Goal: Task Accomplishment & Management: Use online tool/utility

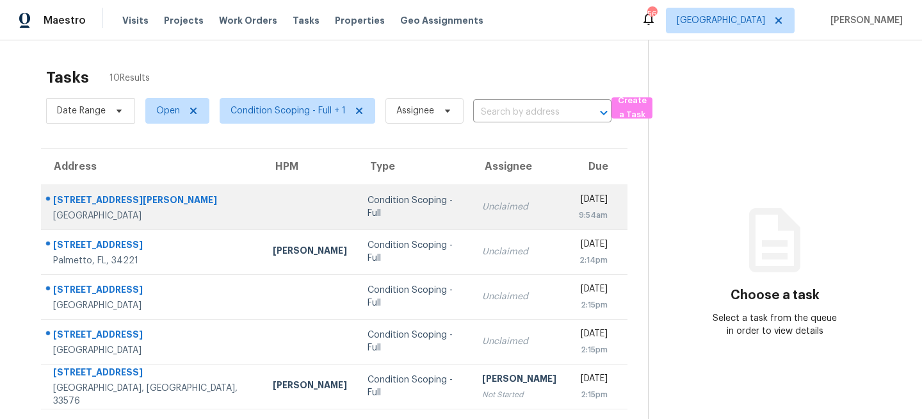
click at [273, 206] on div at bounding box center [310, 207] width 74 height 3
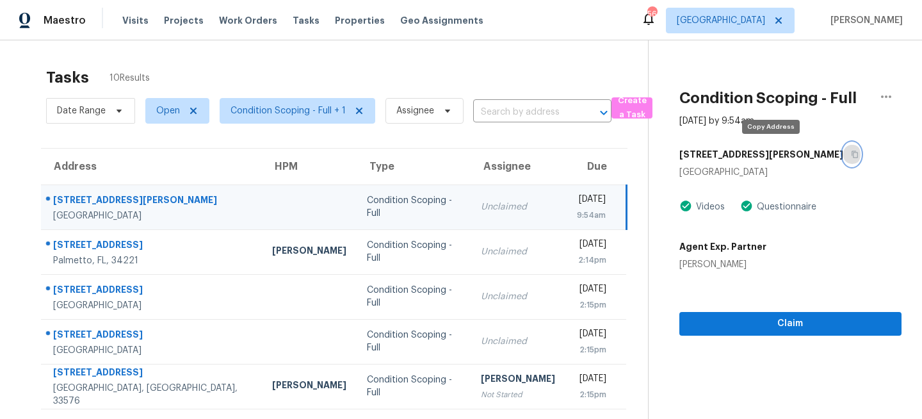
click at [852, 154] on icon "button" at bounding box center [855, 154] width 6 height 7
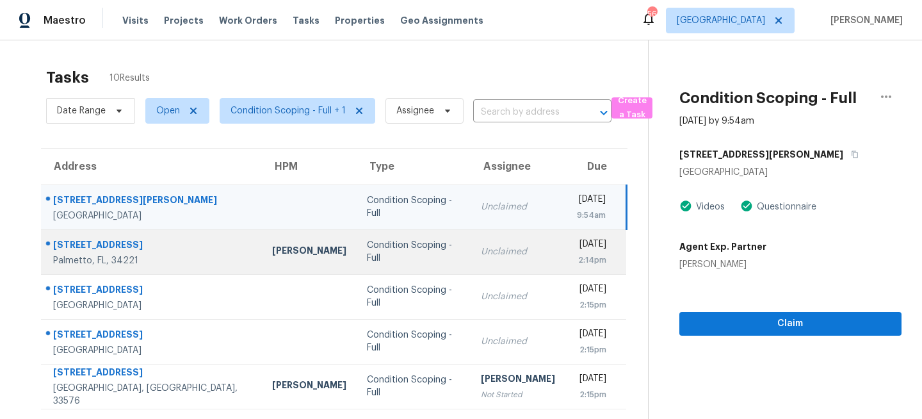
click at [406, 247] on div "Condition Scoping - Full" at bounding box center [413, 252] width 93 height 26
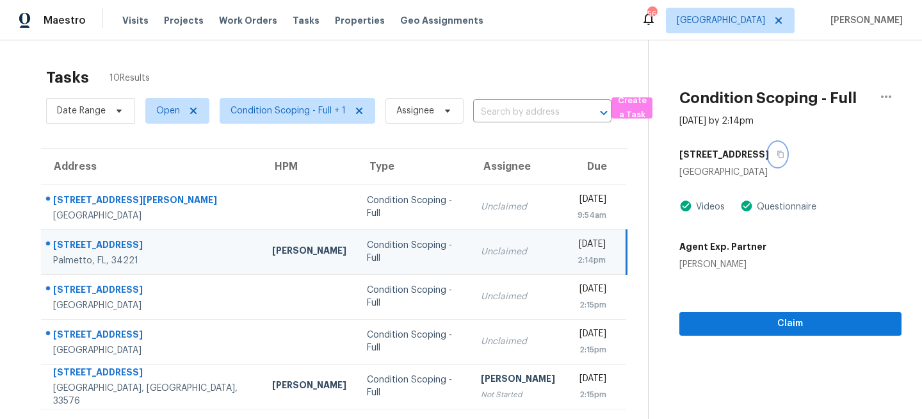
click at [777, 157] on icon "button" at bounding box center [781, 154] width 8 height 8
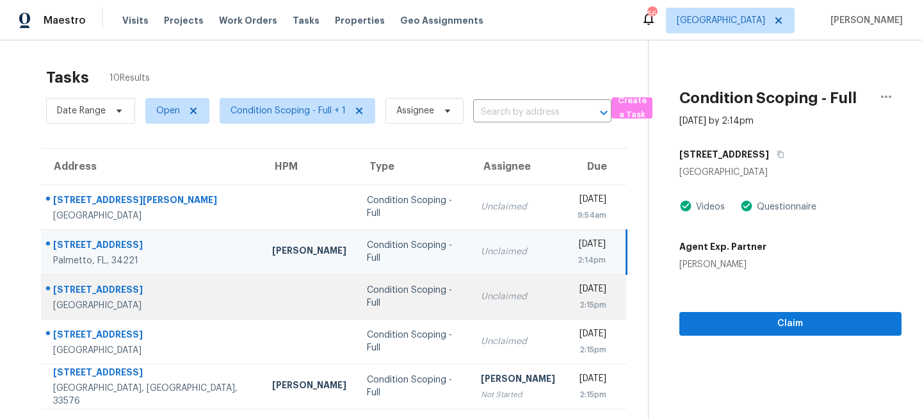
click at [367, 296] on div "Condition Scoping - Full" at bounding box center [413, 297] width 93 height 26
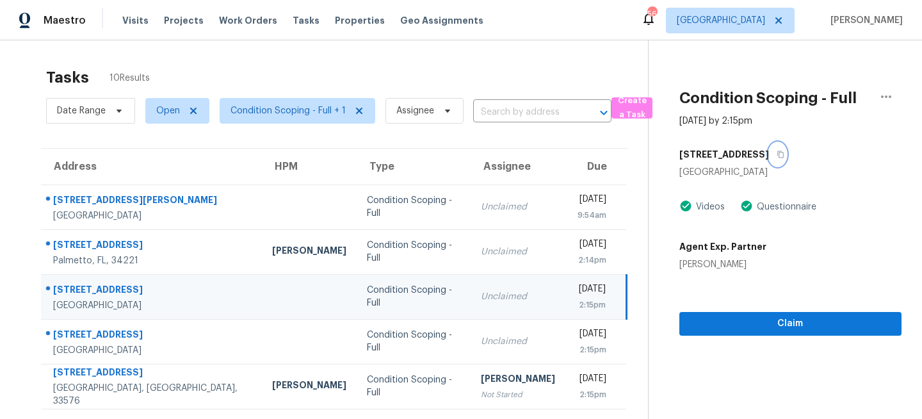
click at [777, 157] on icon "button" at bounding box center [781, 154] width 8 height 8
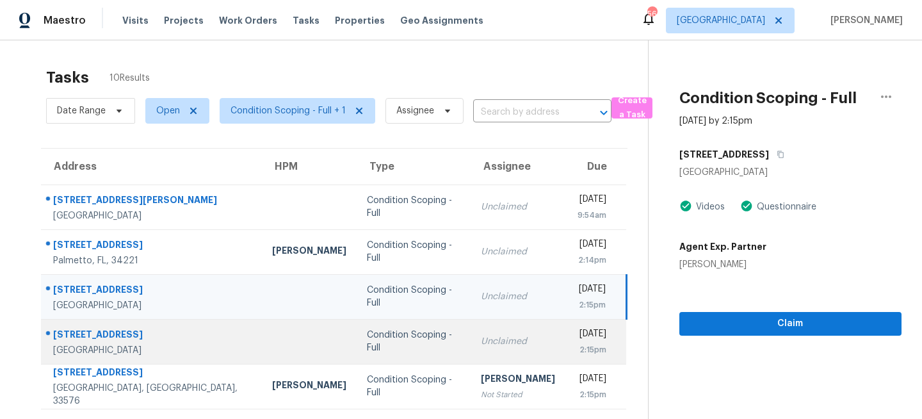
click at [262, 339] on td at bounding box center [309, 341] width 95 height 45
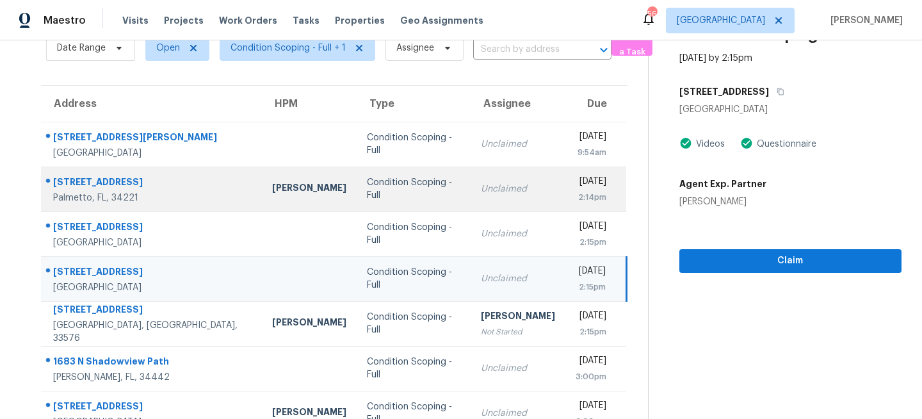
scroll to position [94, 0]
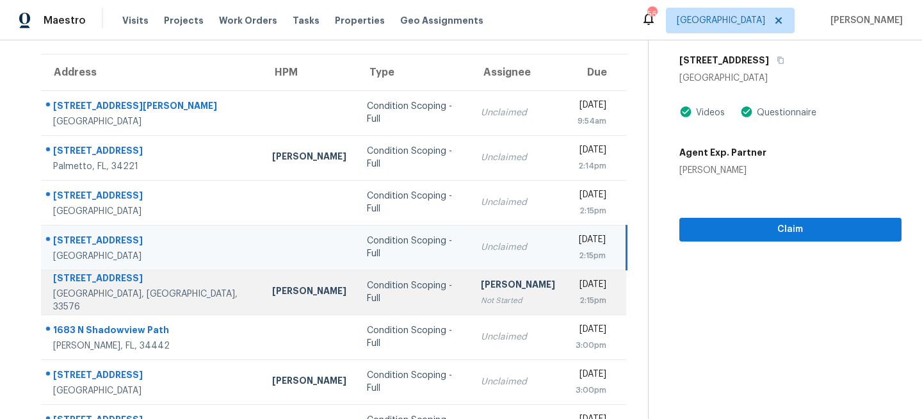
click at [367, 295] on div "Condition Scoping - Full" at bounding box center [413, 292] width 93 height 26
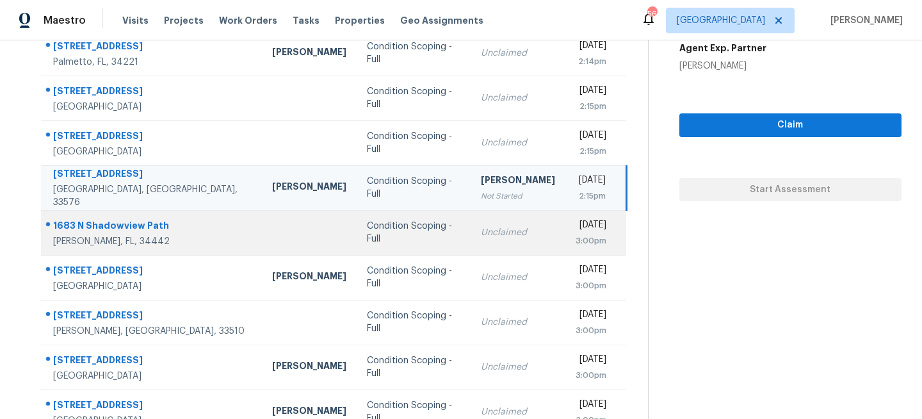
scroll to position [224, 0]
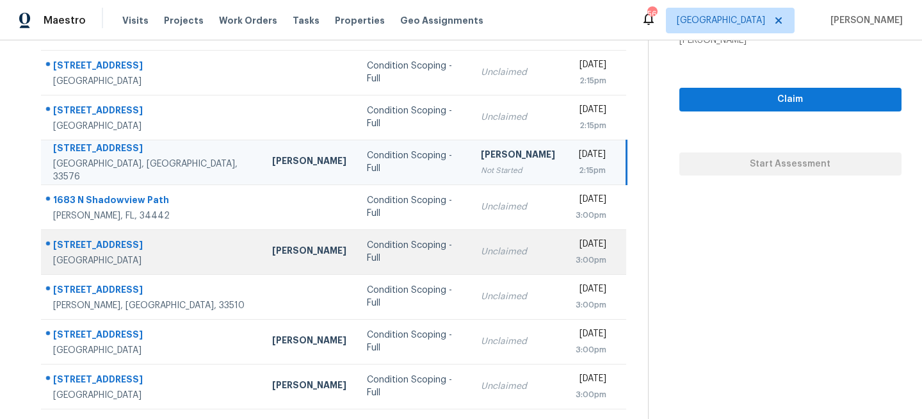
click at [367, 254] on div "Condition Scoping - Full" at bounding box center [413, 252] width 93 height 26
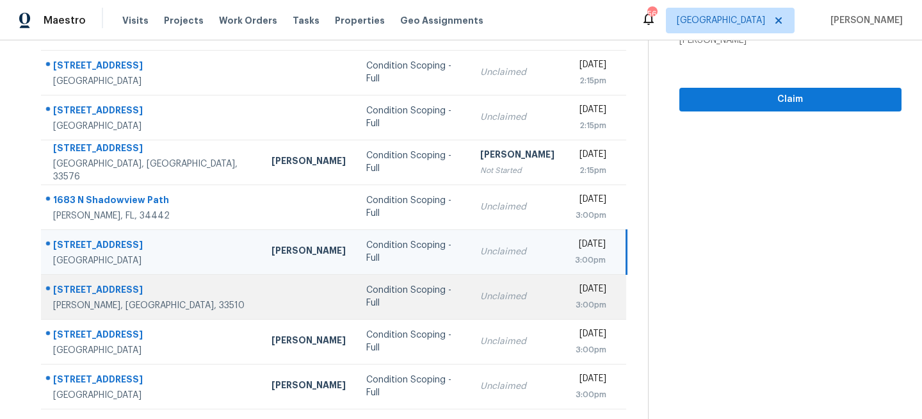
click at [366, 297] on div "Condition Scoping - Full" at bounding box center [412, 297] width 93 height 26
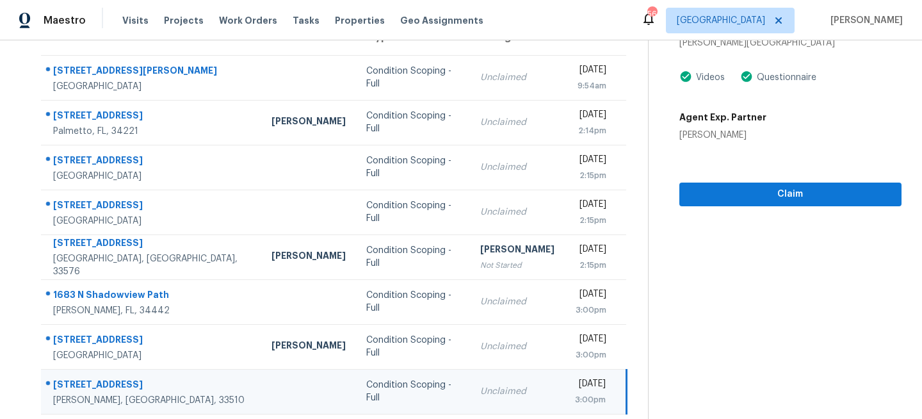
scroll to position [86, 0]
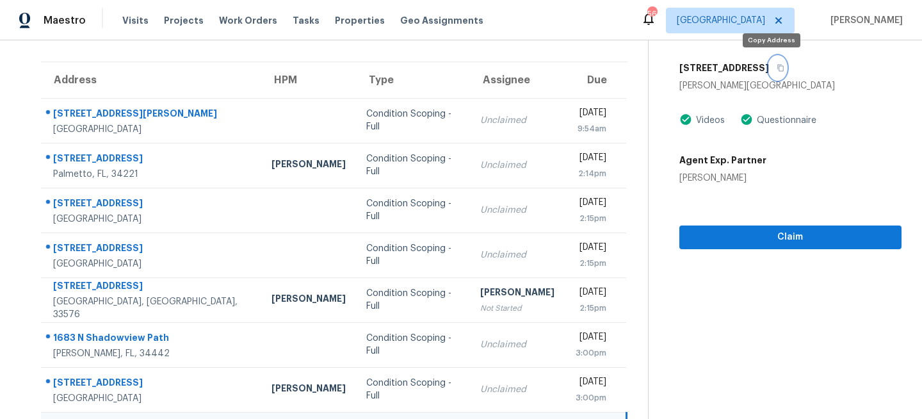
click at [775, 63] on button "button" at bounding box center [777, 67] width 17 height 23
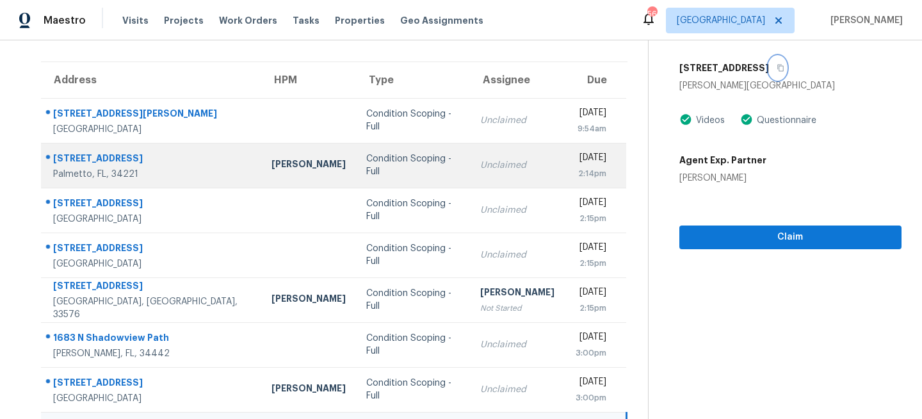
scroll to position [224, 0]
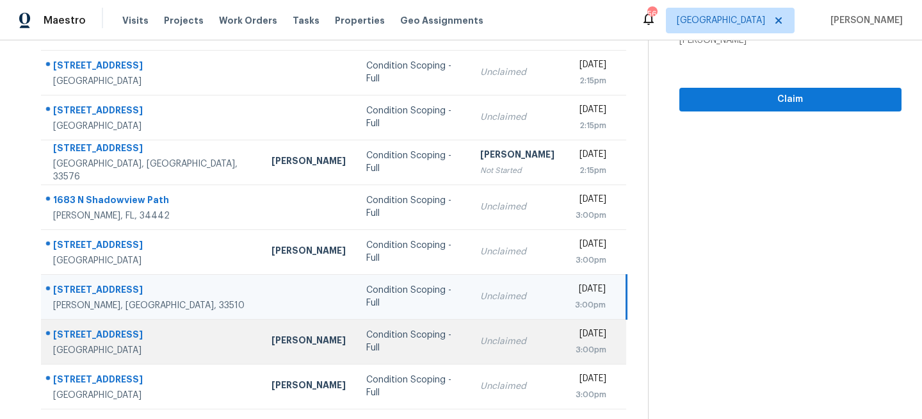
click at [366, 339] on div "Condition Scoping - Full" at bounding box center [412, 342] width 93 height 26
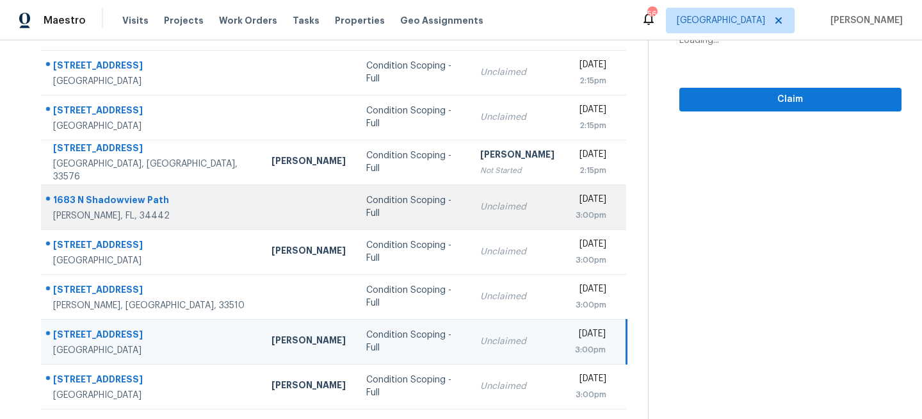
scroll to position [0, 0]
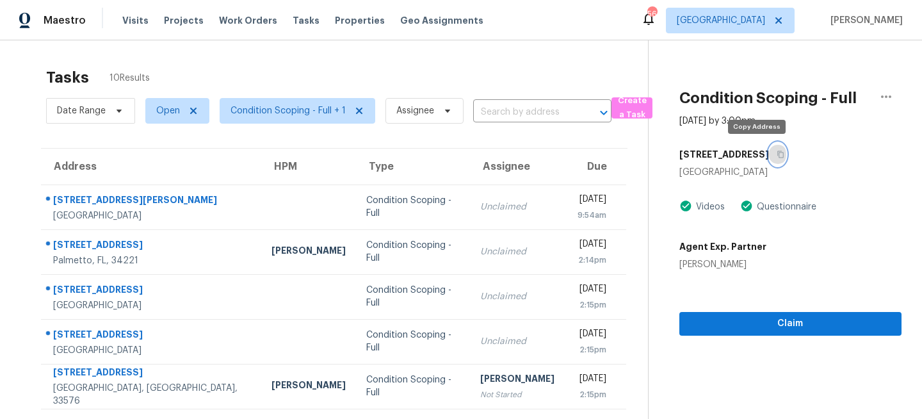
click at [777, 156] on icon "button" at bounding box center [781, 154] width 8 height 8
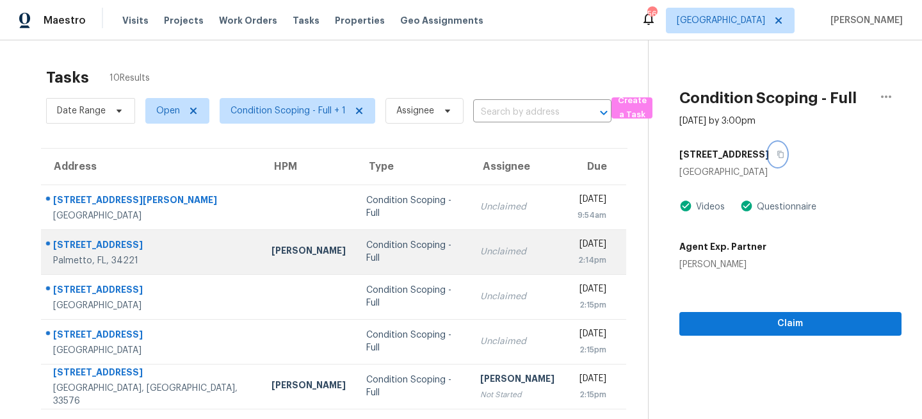
scroll to position [224, 0]
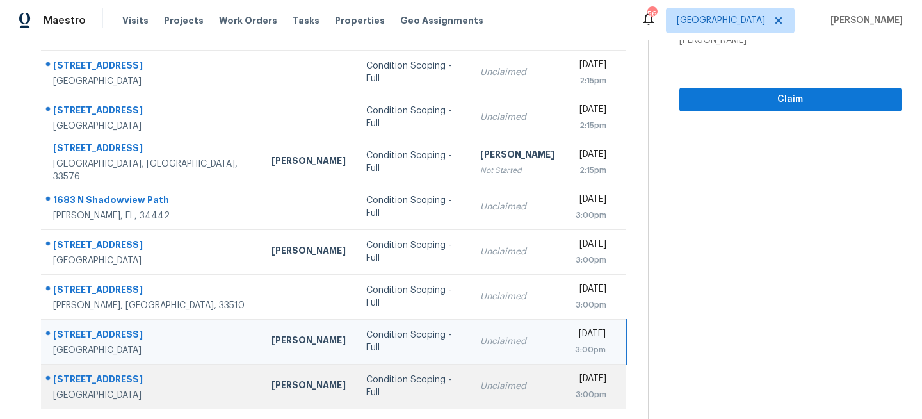
click at [363, 377] on td "Condition Scoping - Full" at bounding box center [413, 386] width 114 height 45
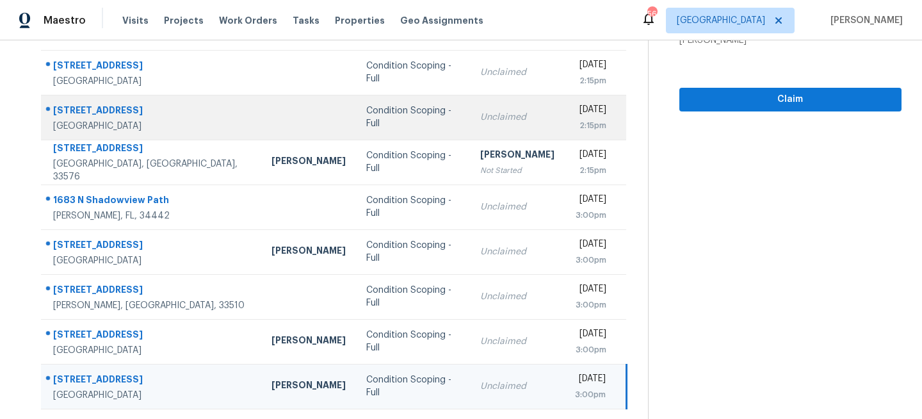
scroll to position [0, 0]
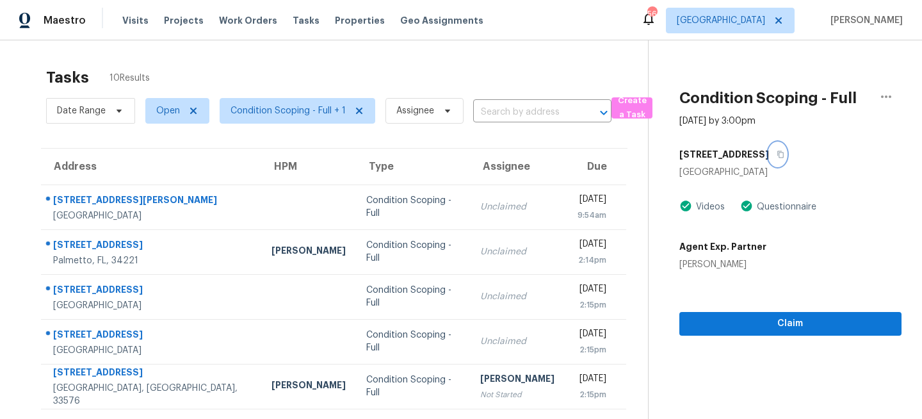
click at [777, 154] on icon "button" at bounding box center [781, 154] width 8 height 8
click at [765, 26] on span "[GEOGRAPHIC_DATA]" at bounding box center [721, 20] width 88 height 13
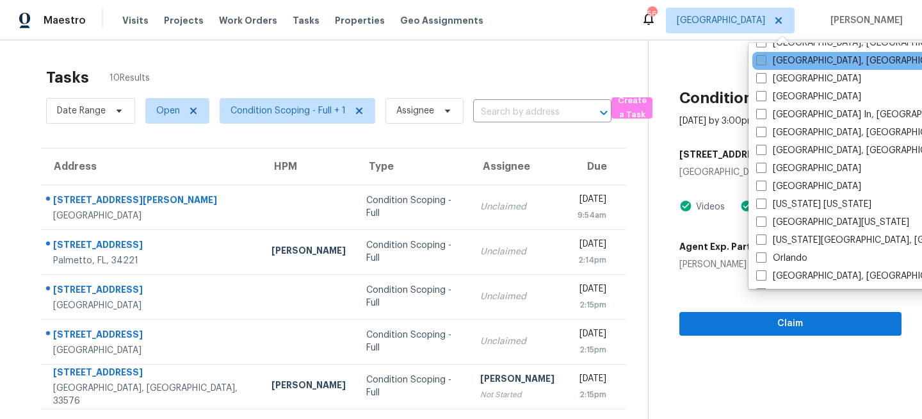
scroll to position [538, 0]
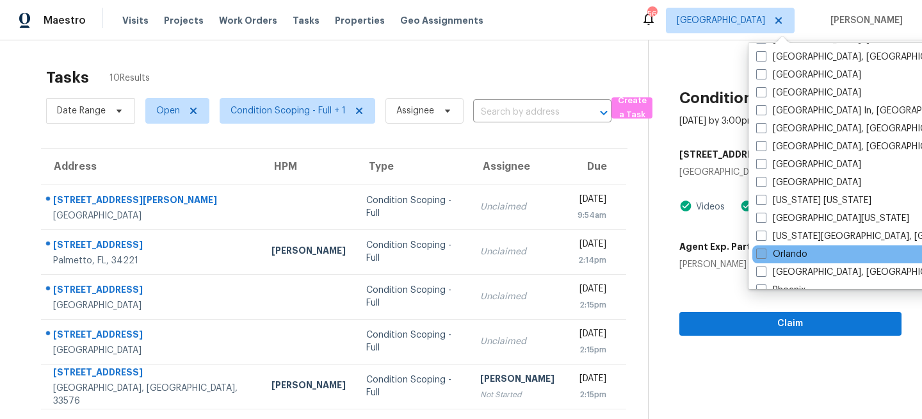
click at [773, 252] on label "Orlando" at bounding box center [781, 254] width 51 height 13
click at [765, 252] on input "Orlando" at bounding box center [760, 252] width 8 height 8
checkbox input "true"
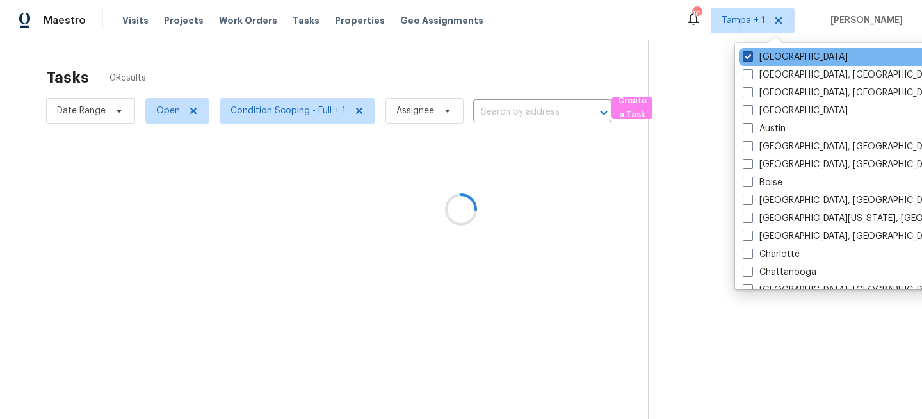
click at [765, 54] on label "[GEOGRAPHIC_DATA]" at bounding box center [795, 57] width 105 height 13
click at [751, 54] on input "[GEOGRAPHIC_DATA]" at bounding box center [747, 55] width 8 height 8
checkbox input "false"
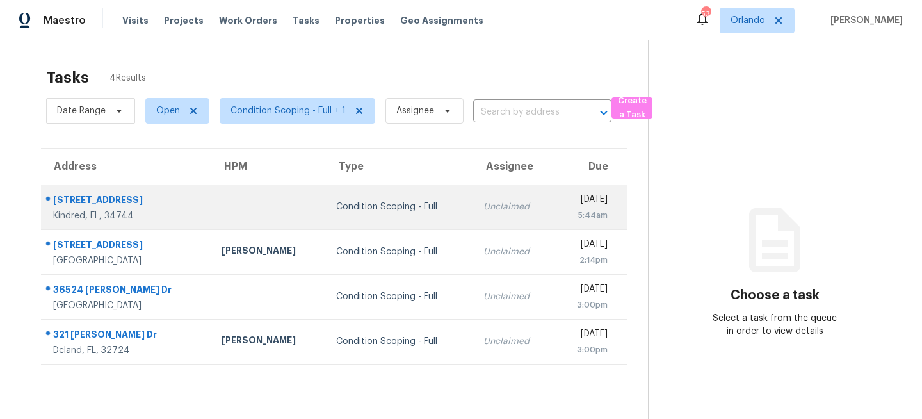
click at [336, 202] on div "Condition Scoping - Full" at bounding box center [399, 206] width 127 height 13
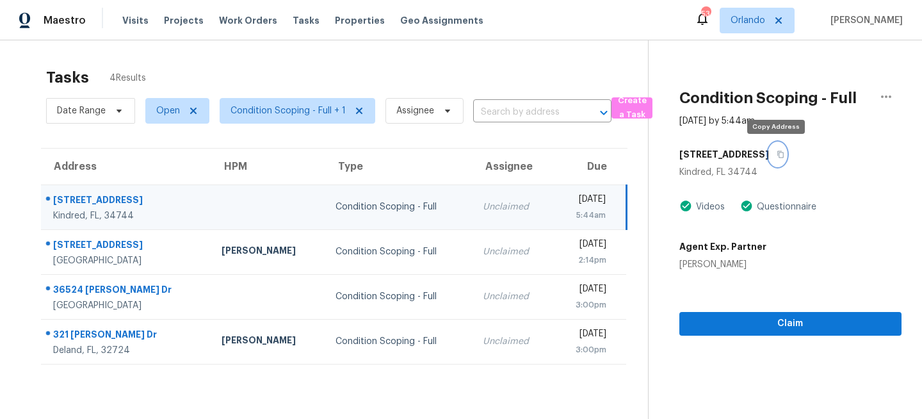
click at [777, 158] on icon "button" at bounding box center [781, 154] width 8 height 8
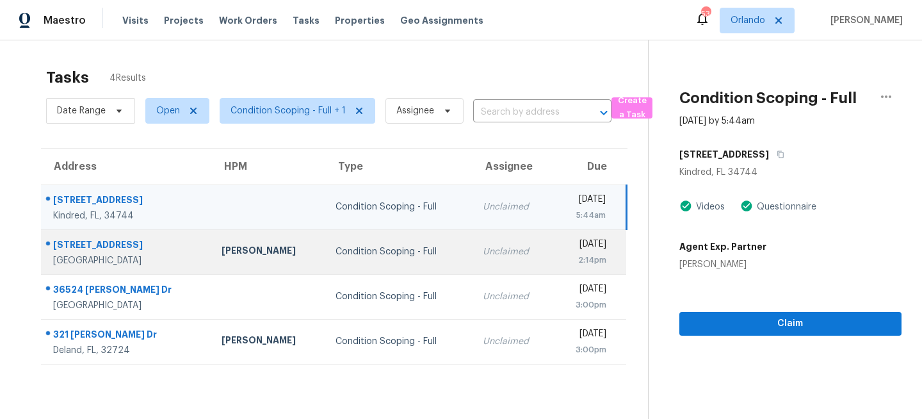
click at [411, 257] on div "Condition Scoping - Full" at bounding box center [399, 251] width 126 height 13
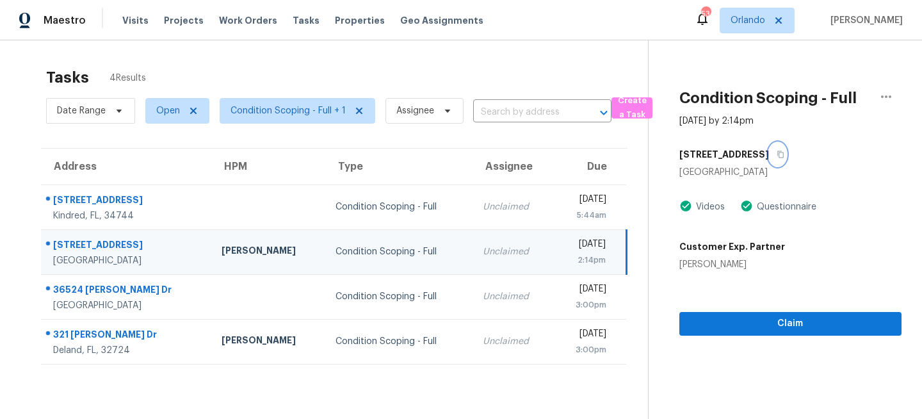
click at [777, 153] on icon "button" at bounding box center [781, 154] width 8 height 8
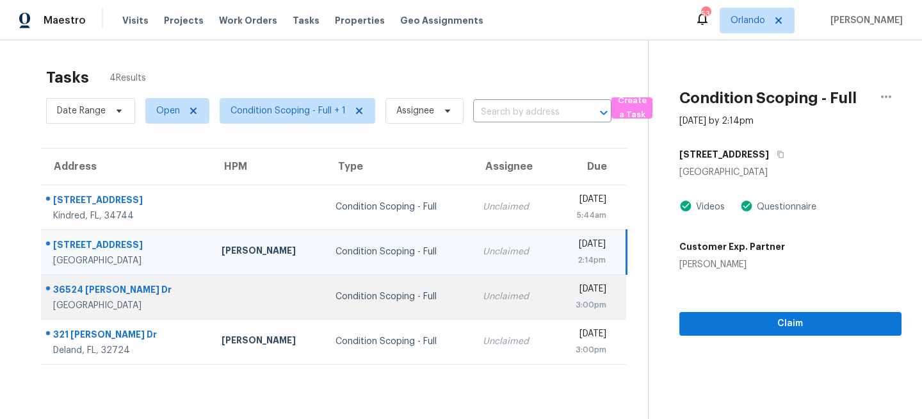
click at [373, 291] on div "Condition Scoping - Full" at bounding box center [399, 296] width 126 height 13
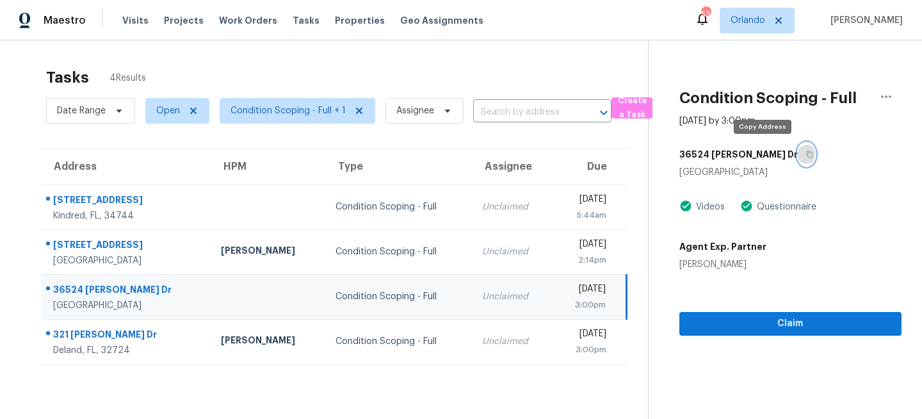
click at [798, 159] on button "button" at bounding box center [806, 154] width 17 height 23
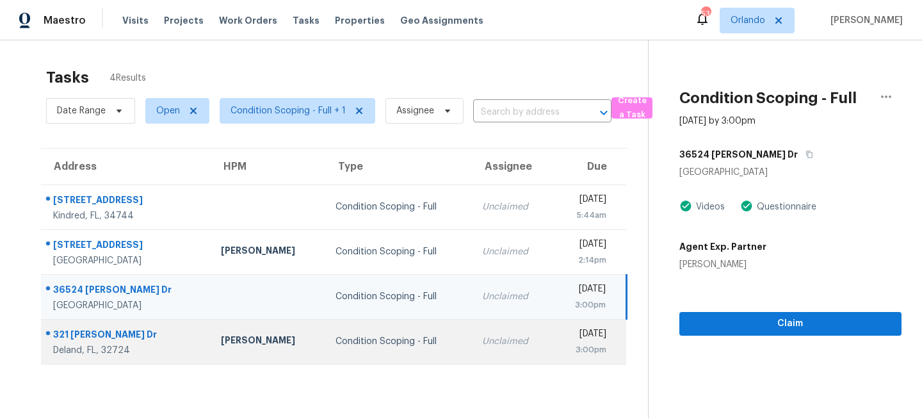
click at [383, 339] on div "Condition Scoping - Full" at bounding box center [399, 341] width 126 height 13
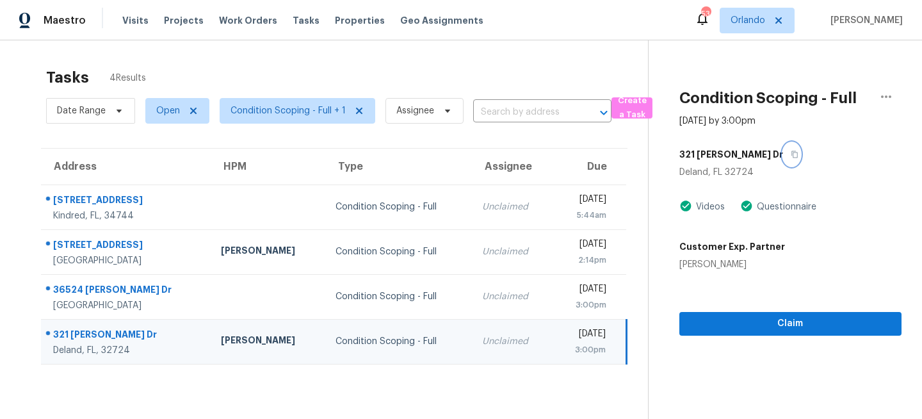
click at [791, 155] on icon "button" at bounding box center [795, 154] width 8 height 8
click at [756, 27] on span "Orlando" at bounding box center [757, 21] width 75 height 26
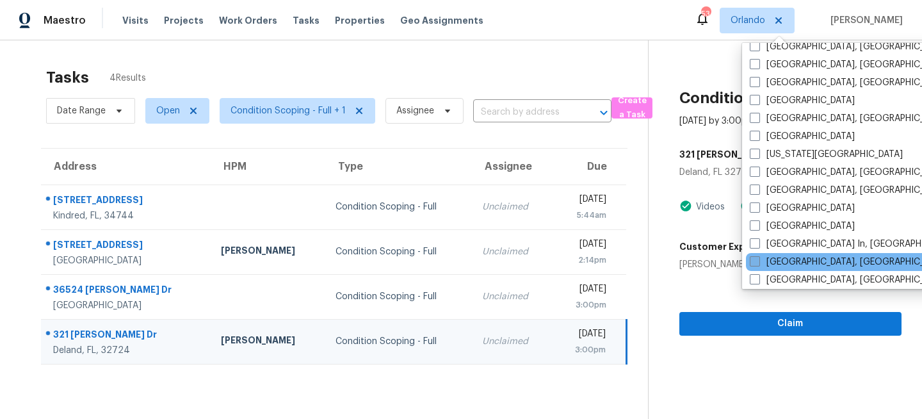
scroll to position [415, 0]
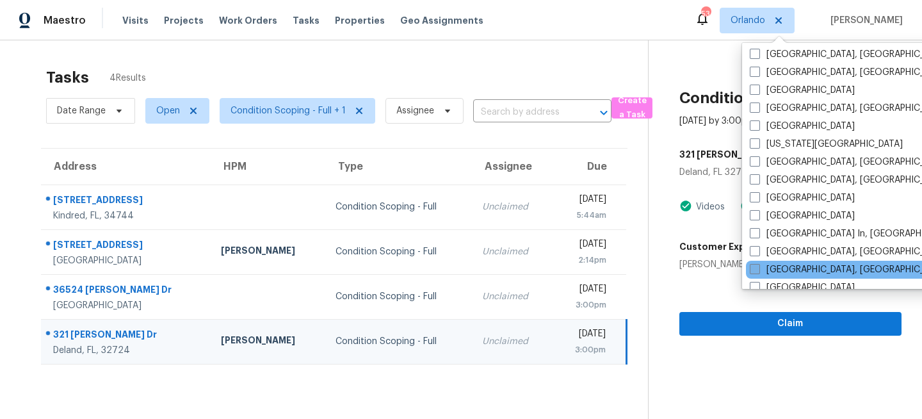
click at [761, 266] on label "Miami, FL" at bounding box center [849, 269] width 199 height 13
click at [758, 266] on input "Miami, FL" at bounding box center [754, 267] width 8 height 8
checkbox input "true"
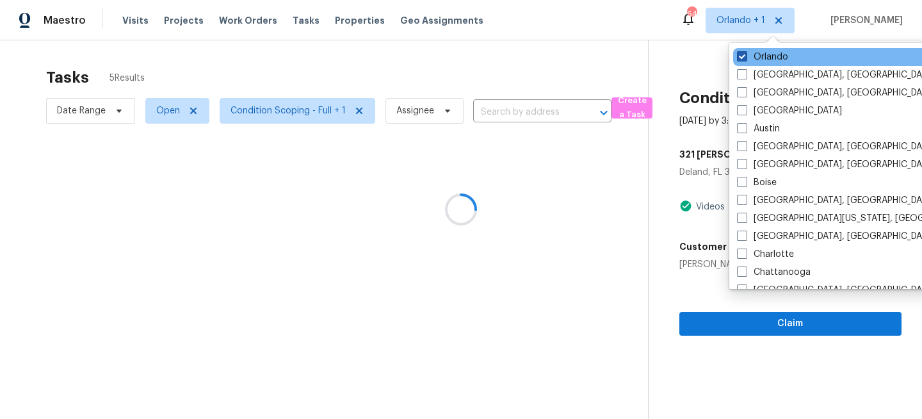
click at [768, 56] on label "Orlando" at bounding box center [762, 57] width 51 height 13
click at [745, 56] on input "Orlando" at bounding box center [741, 55] width 8 height 8
checkbox input "false"
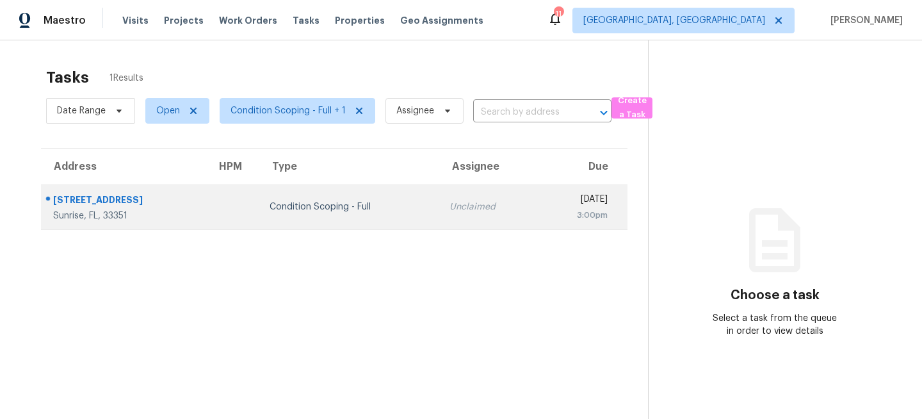
click at [343, 210] on div "Condition Scoping - Full" at bounding box center [349, 206] width 159 height 13
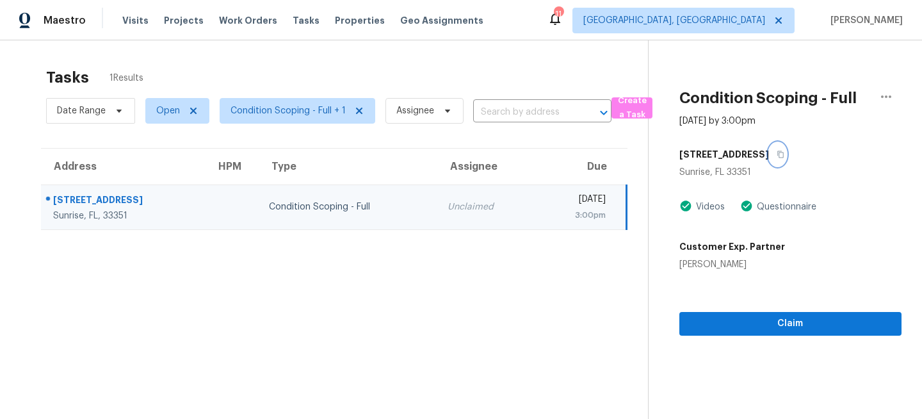
click at [778, 154] on icon "button" at bounding box center [781, 154] width 8 height 8
click at [757, 15] on span "[GEOGRAPHIC_DATA], [GEOGRAPHIC_DATA]" at bounding box center [674, 20] width 182 height 13
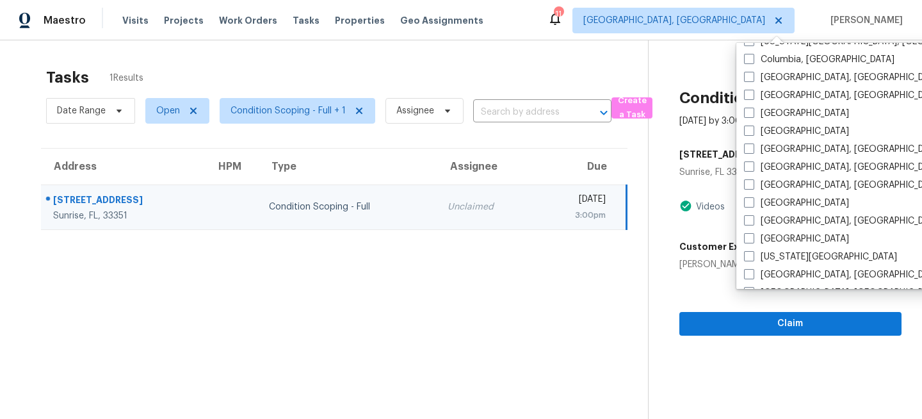
scroll to position [311, 0]
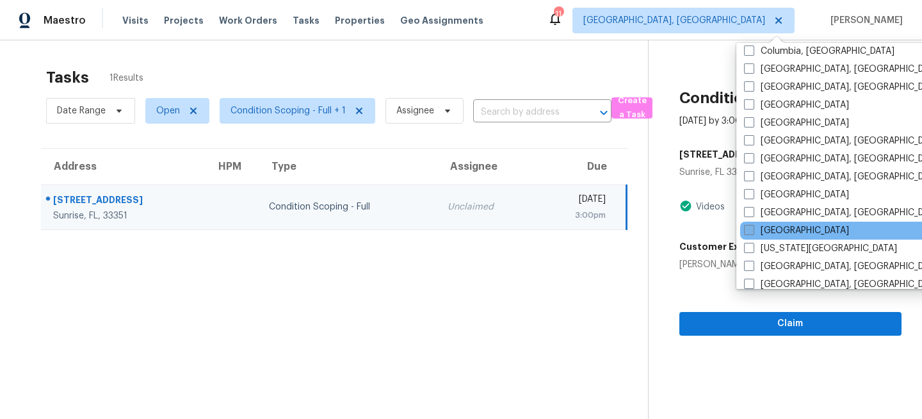
click at [749, 227] on span at bounding box center [749, 230] width 10 height 10
click at [749, 227] on input "Jacksonville" at bounding box center [748, 228] width 8 height 8
checkbox input "true"
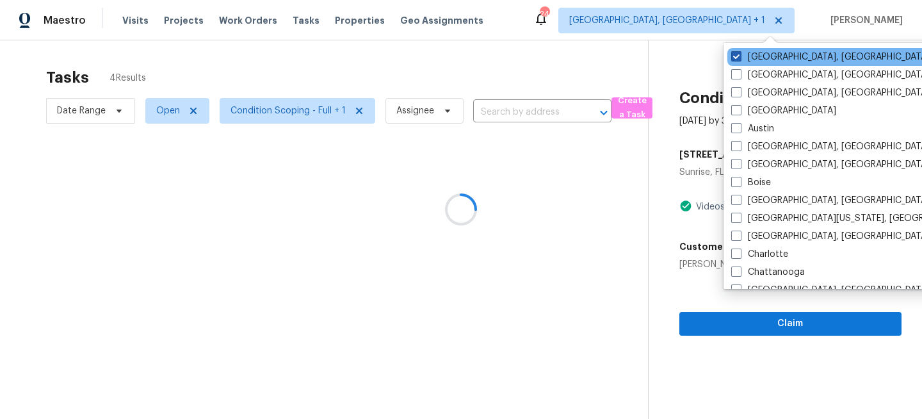
click at [746, 57] on label "Miami, FL" at bounding box center [830, 57] width 199 height 13
click at [740, 57] on input "Miami, FL" at bounding box center [735, 55] width 8 height 8
checkbox input "false"
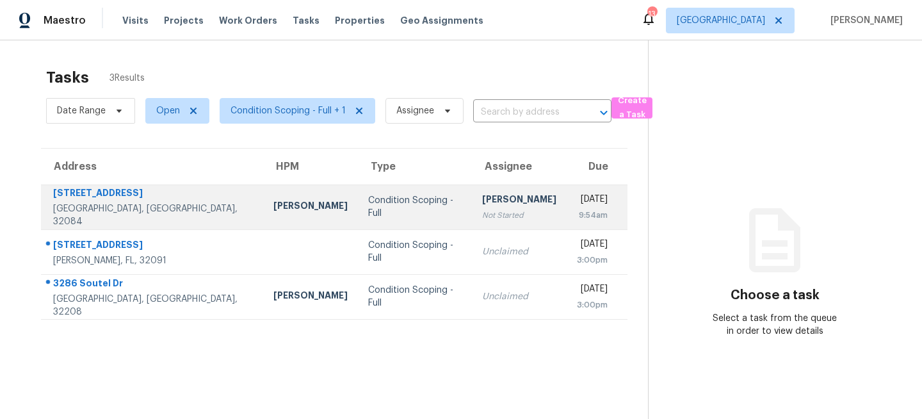
click at [368, 213] on div "Condition Scoping - Full" at bounding box center [414, 207] width 93 height 26
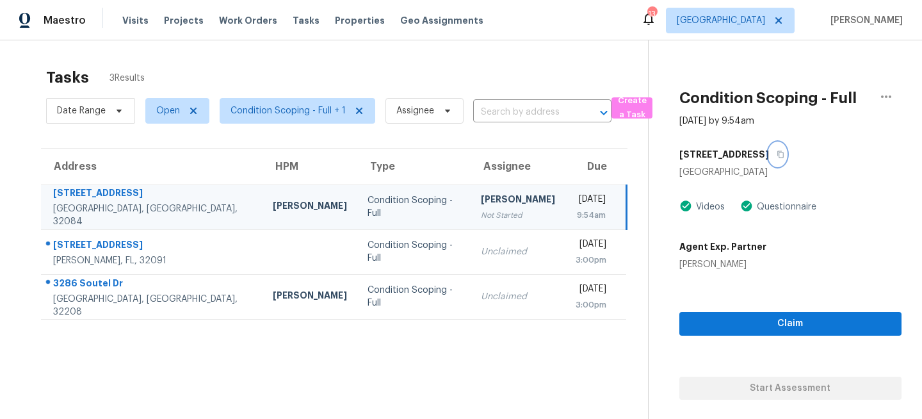
click at [777, 150] on icon "button" at bounding box center [781, 154] width 8 height 8
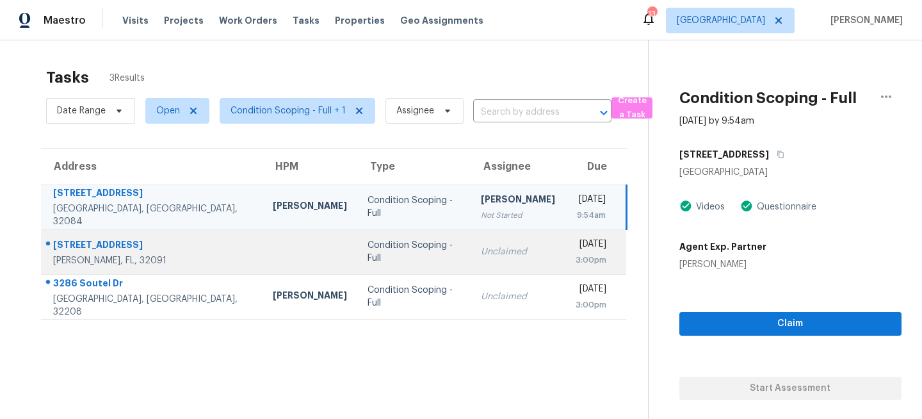
click at [357, 261] on td "Condition Scoping - Full" at bounding box center [413, 251] width 113 height 45
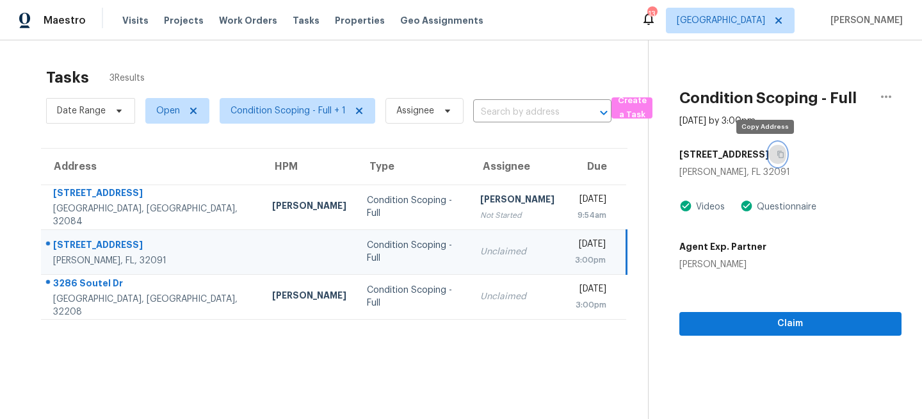
click at [777, 153] on icon "button" at bounding box center [780, 154] width 6 height 7
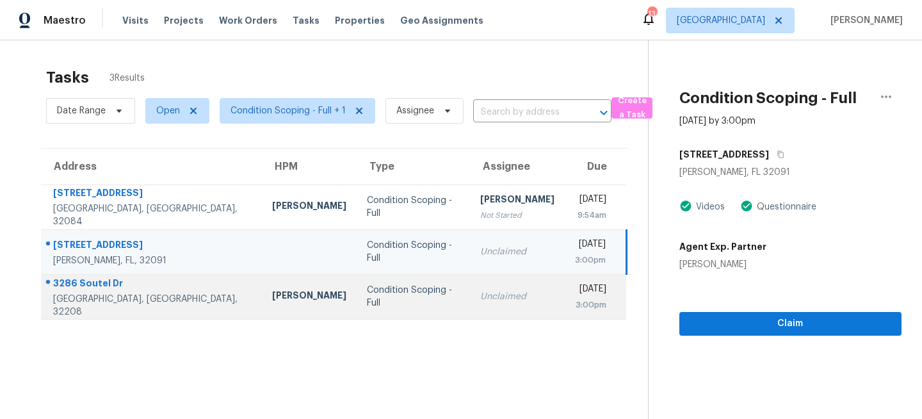
click at [384, 288] on td "Condition Scoping - Full" at bounding box center [413, 296] width 113 height 45
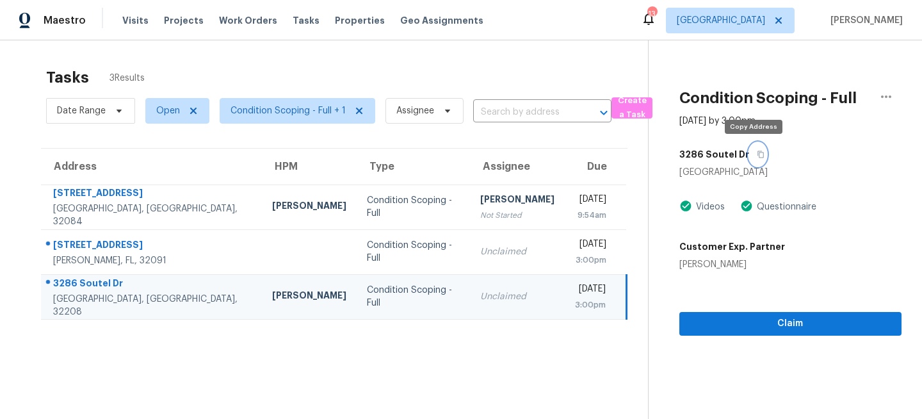
click at [757, 154] on icon "button" at bounding box center [761, 154] width 8 height 8
click at [131, 21] on span "Visits" at bounding box center [135, 20] width 26 height 13
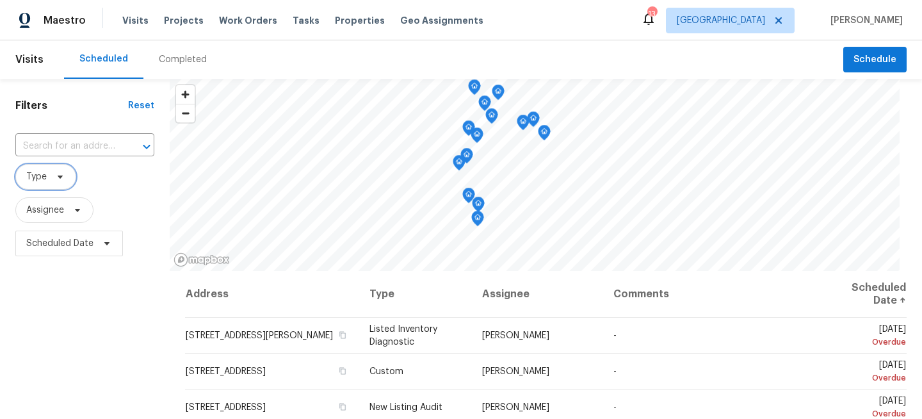
click at [49, 185] on span "Type" at bounding box center [45, 177] width 61 height 26
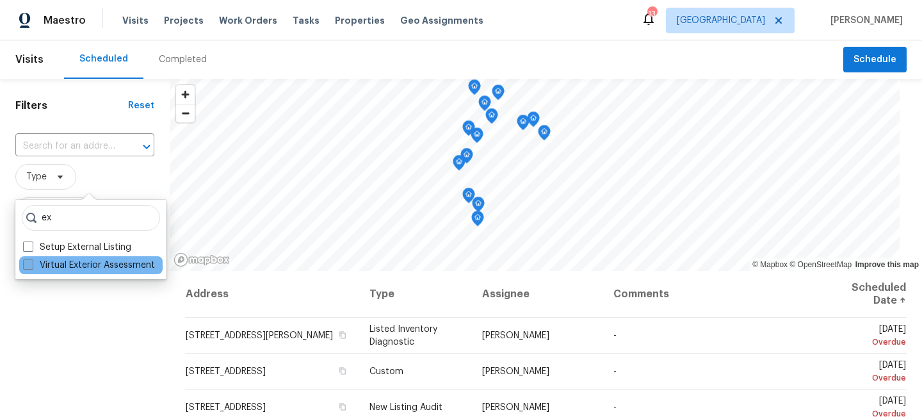
type input "ex"
click at [62, 264] on label "Virtual Exterior Assessment" at bounding box center [89, 265] width 132 height 13
click at [31, 264] on input "Virtual Exterior Assessment" at bounding box center [27, 263] width 8 height 8
checkbox input "true"
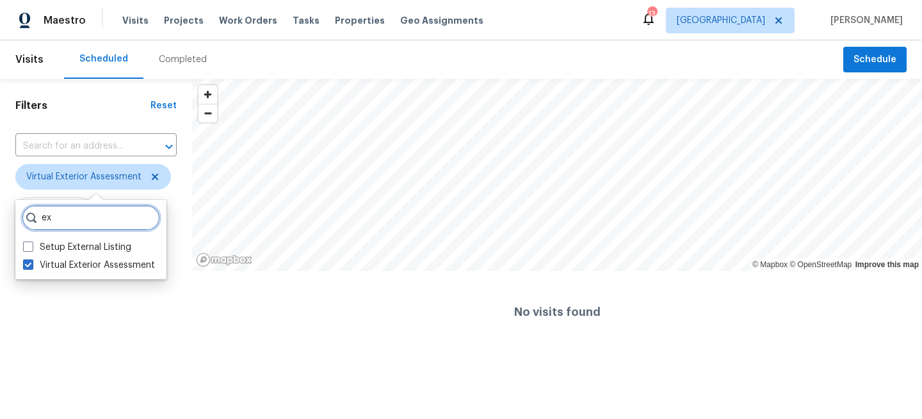
click at [85, 222] on input "ex" at bounding box center [91, 218] width 138 height 26
type input "e"
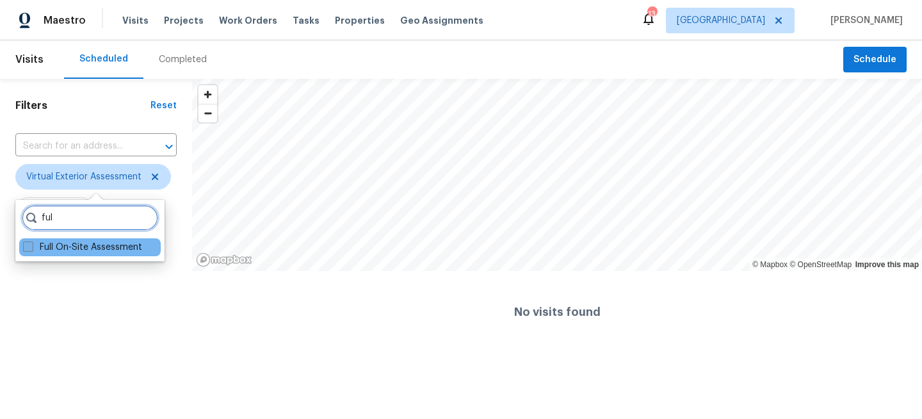
type input "ful"
click at [70, 248] on label "Full On-Site Assessment" at bounding box center [82, 247] width 119 height 13
click at [31, 248] on input "Full On-Site Assessment" at bounding box center [27, 245] width 8 height 8
checkbox input "true"
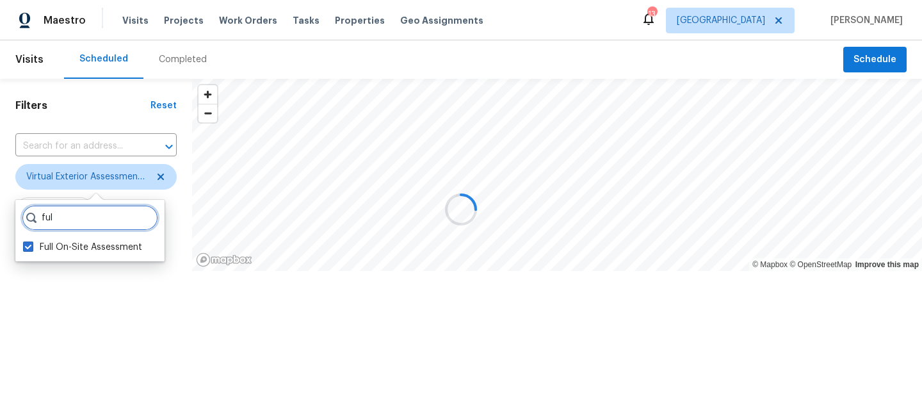
click at [88, 220] on input "ful" at bounding box center [90, 218] width 136 height 26
type input "f"
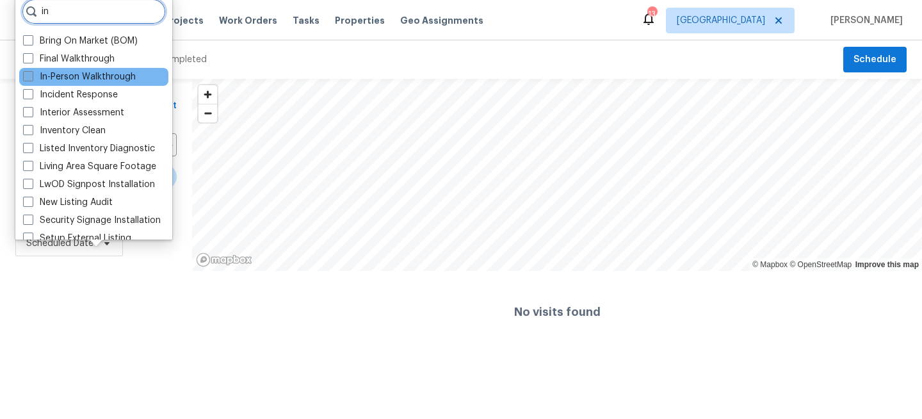
type input "in"
click at [79, 79] on label "In-Person Walkthrough" at bounding box center [79, 76] width 113 height 13
click at [31, 79] on input "In-Person Walkthrough" at bounding box center [27, 74] width 8 height 8
checkbox input "true"
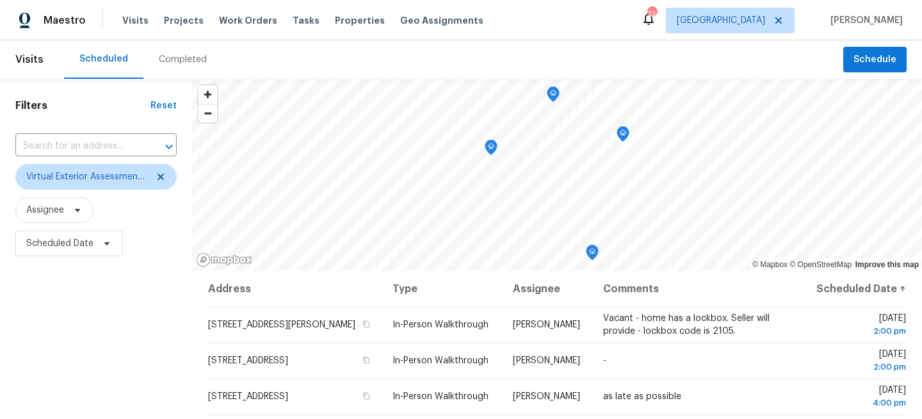
click at [92, 288] on div "Filters Reset ​ Virtual Exterior Assessment + 2 Assignee Scheduled Date" at bounding box center [96, 342] width 192 height 527
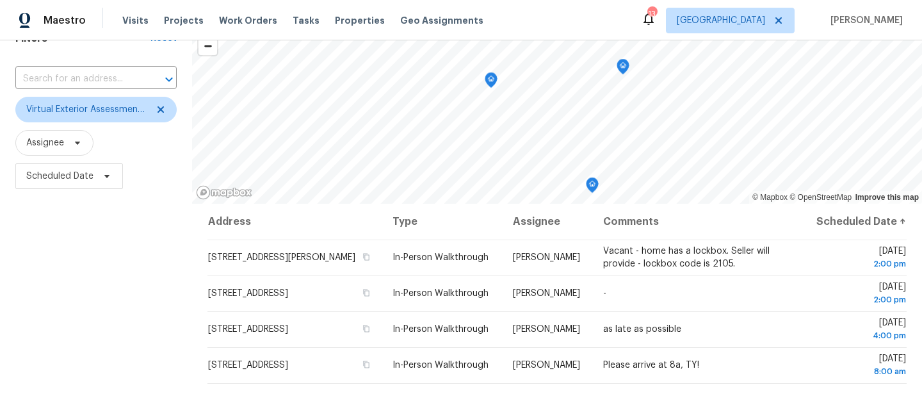
scroll to position [187, 0]
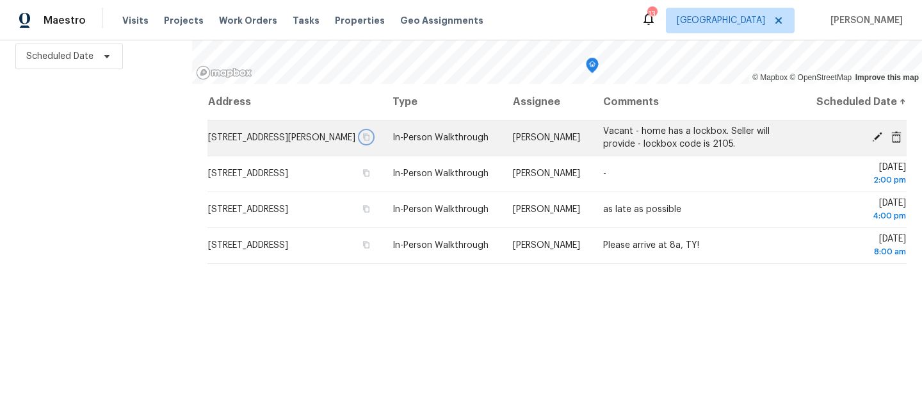
click at [370, 141] on icon "button" at bounding box center [366, 137] width 8 height 8
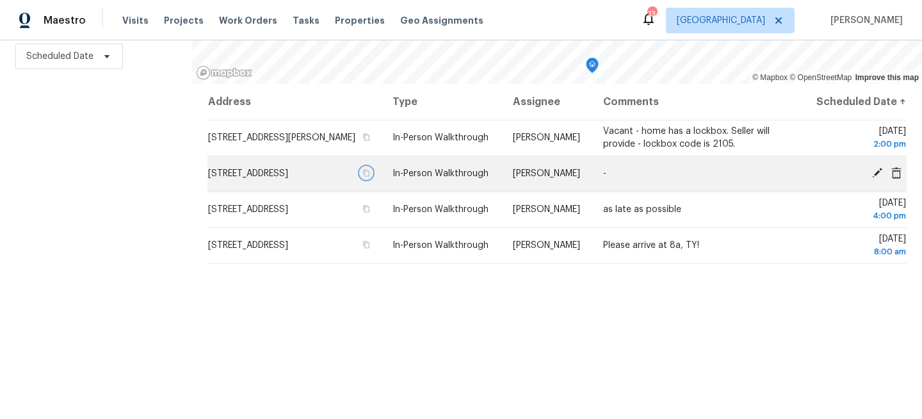
click at [370, 177] on icon "button" at bounding box center [367, 173] width 6 height 7
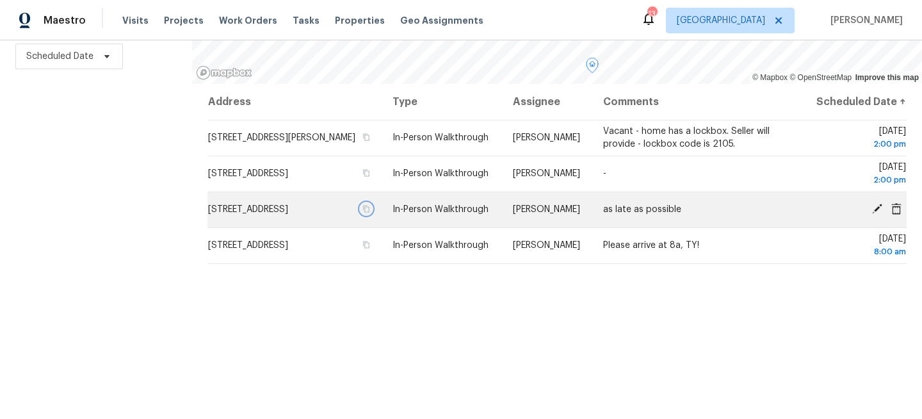
click at [370, 213] on icon "button" at bounding box center [366, 209] width 8 height 8
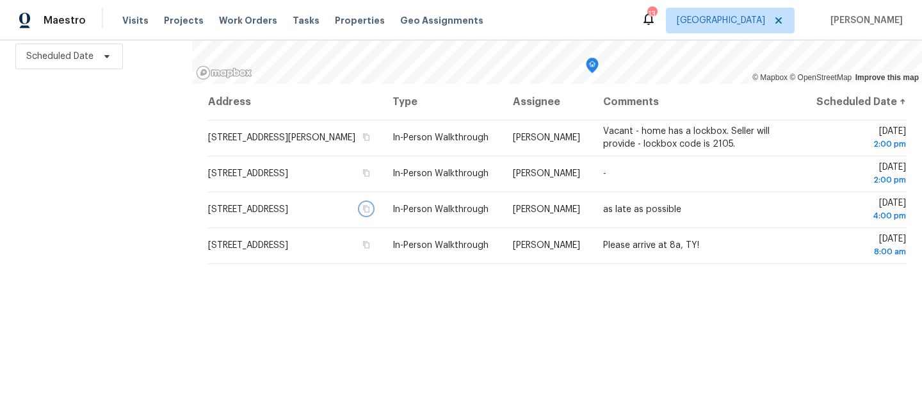
scroll to position [0, 0]
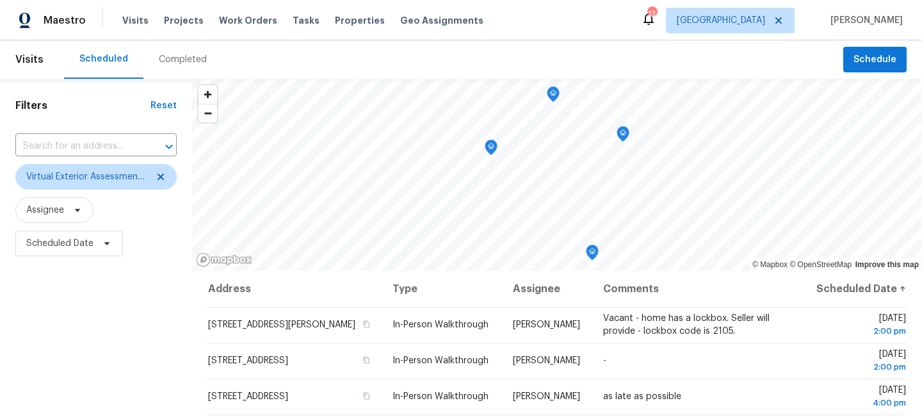
click at [129, 307] on div "Filters Reset ​ Virtual Exterior Assessment + 2 Assignee Scheduled Date" at bounding box center [96, 342] width 192 height 527
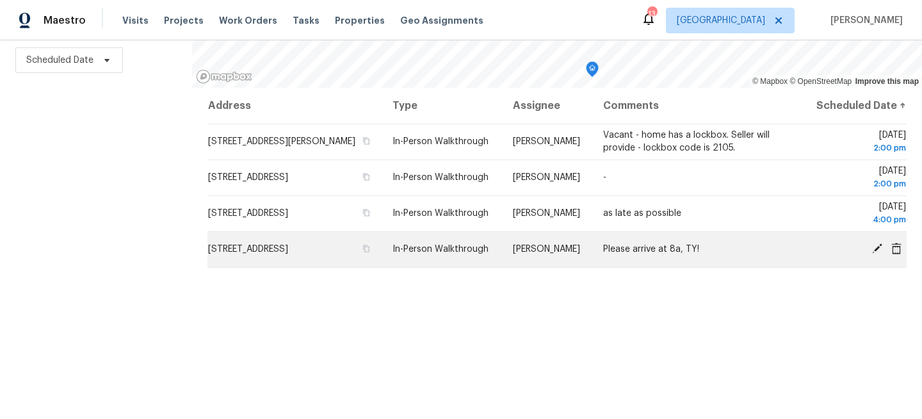
scroll to position [187, 0]
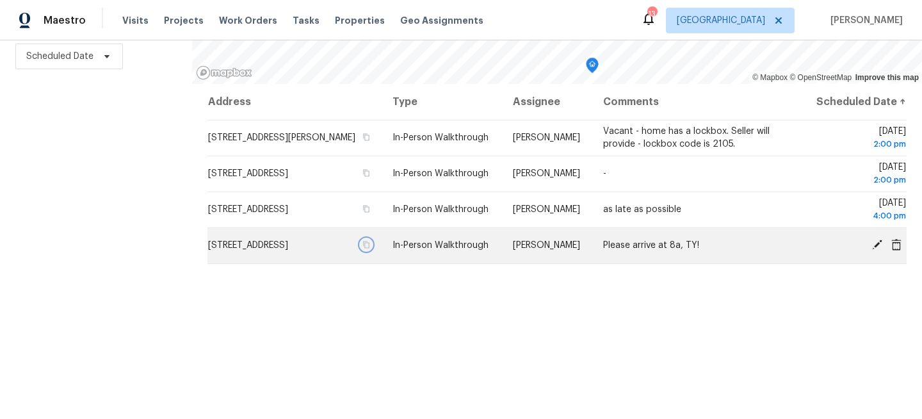
click at [370, 248] on icon "button" at bounding box center [366, 245] width 8 height 8
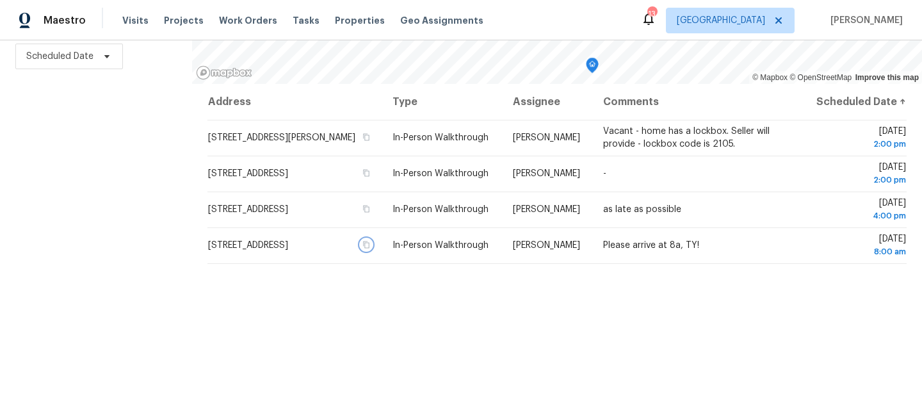
scroll to position [0, 0]
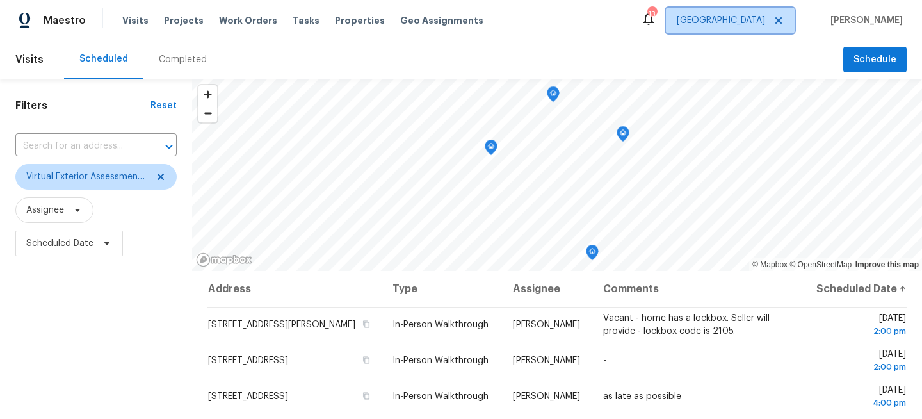
click at [734, 32] on span "Jacksonville" at bounding box center [730, 21] width 129 height 26
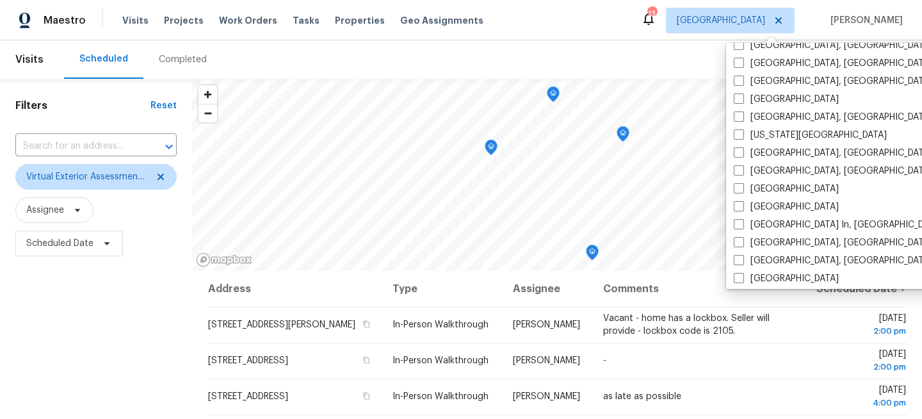
scroll to position [411, 0]
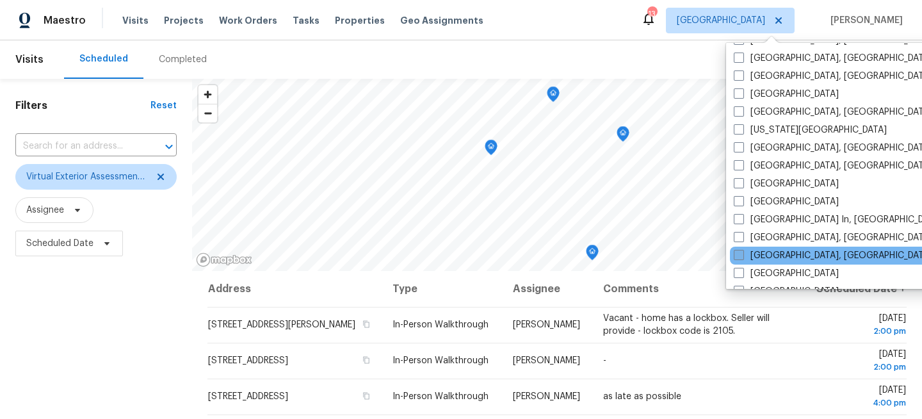
click at [754, 254] on label "Miami, FL" at bounding box center [833, 255] width 199 height 13
click at [742, 254] on input "Miami, FL" at bounding box center [738, 253] width 8 height 8
checkbox input "true"
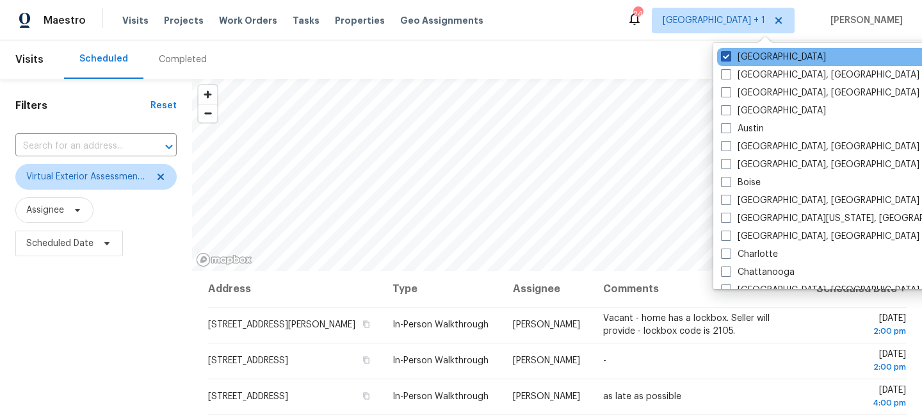
click at [742, 57] on label "Jacksonville" at bounding box center [773, 57] width 105 height 13
click at [729, 57] on input "Jacksonville" at bounding box center [725, 55] width 8 height 8
checkbox input "false"
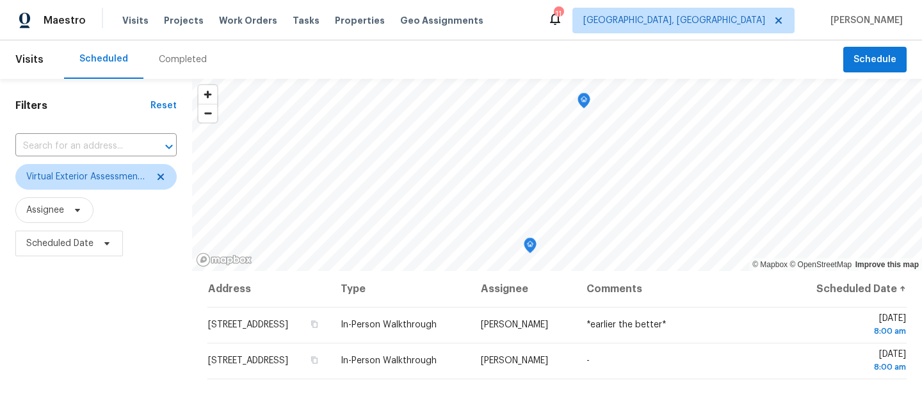
click at [117, 321] on div "Filters Reset ​ Virtual Exterior Assessment + 2 Assignee Scheduled Date" at bounding box center [96, 342] width 192 height 527
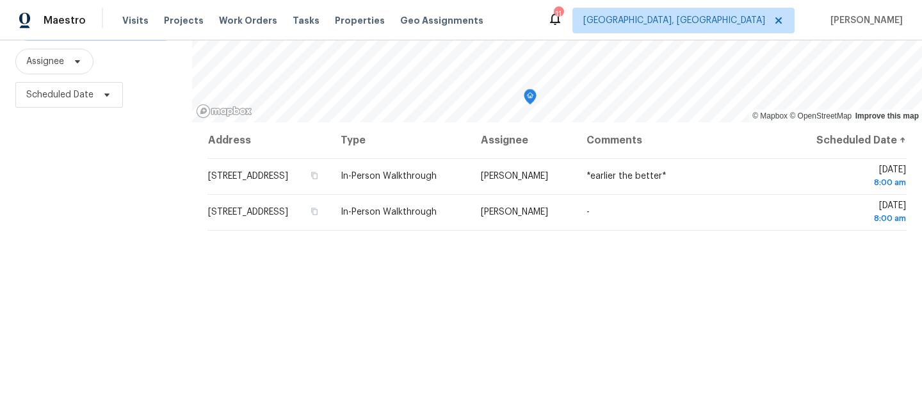
scroll to position [184, 0]
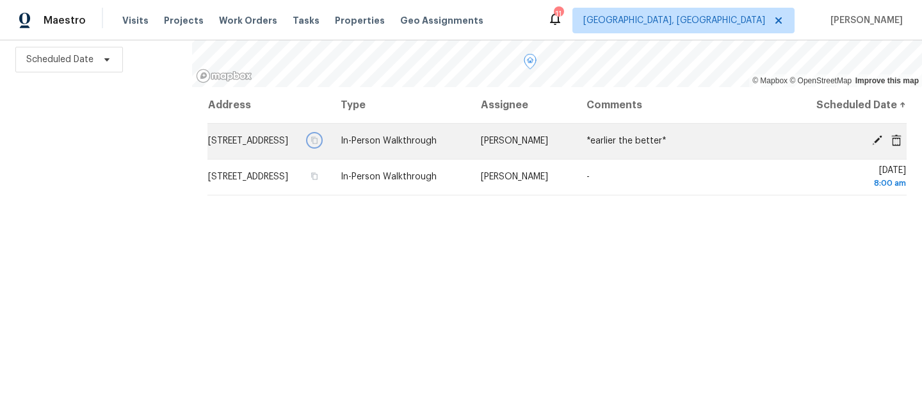
click at [320, 146] on button "button" at bounding box center [315, 140] width 12 height 12
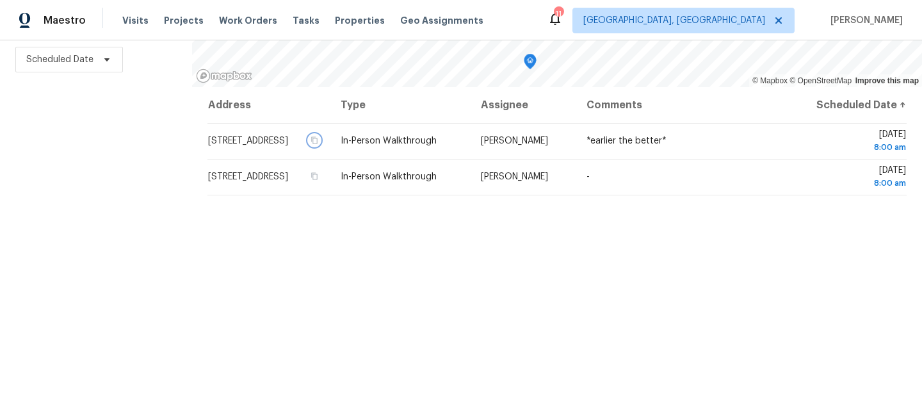
scroll to position [0, 0]
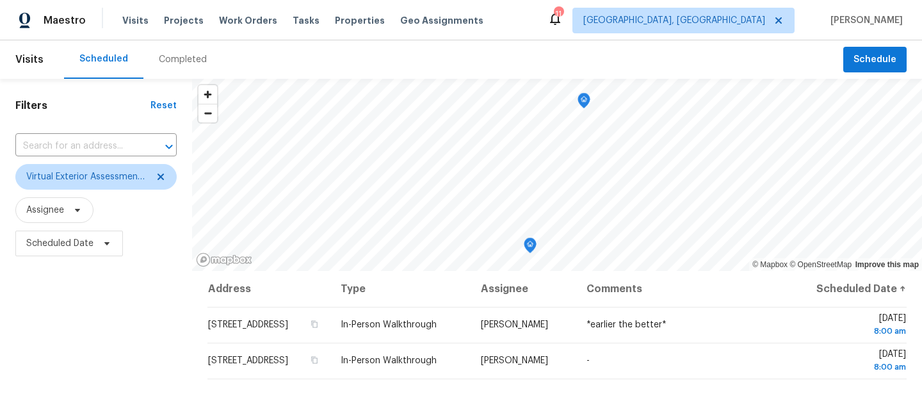
click at [74, 314] on div "Filters Reset ​ Virtual Exterior Assessment + 2 Assignee Scheduled Date" at bounding box center [96, 342] width 192 height 527
click at [759, 22] on span "[GEOGRAPHIC_DATA], [GEOGRAPHIC_DATA]" at bounding box center [674, 20] width 182 height 13
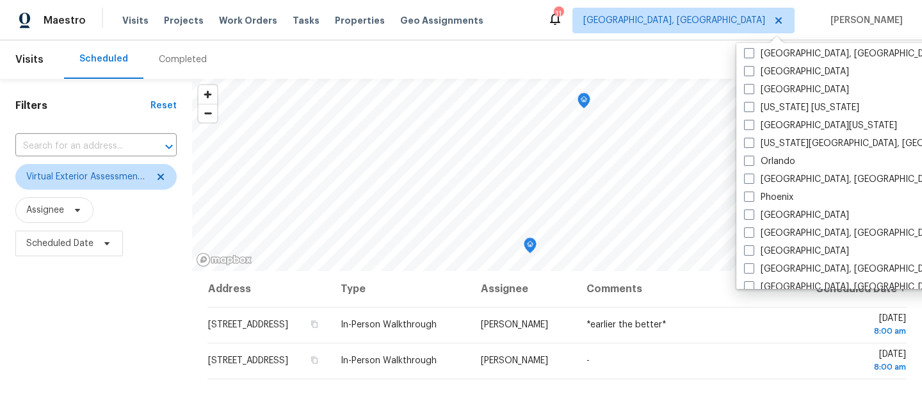
scroll to position [646, 0]
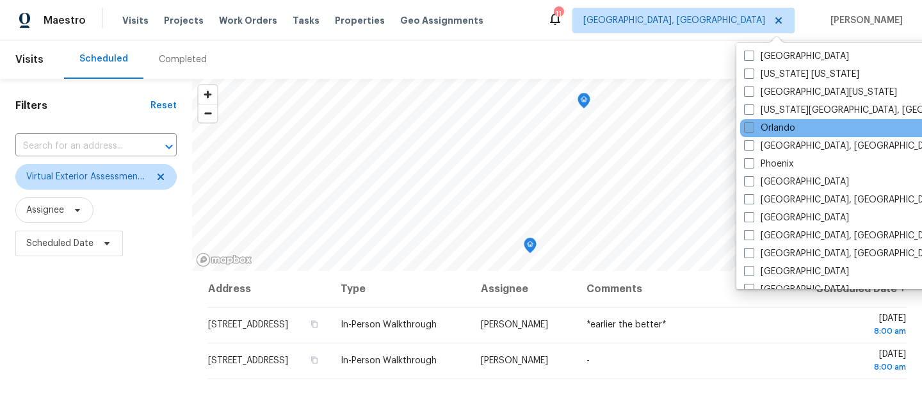
click at [769, 127] on label "Orlando" at bounding box center [769, 128] width 51 height 13
click at [752, 127] on input "Orlando" at bounding box center [748, 126] width 8 height 8
checkbox input "true"
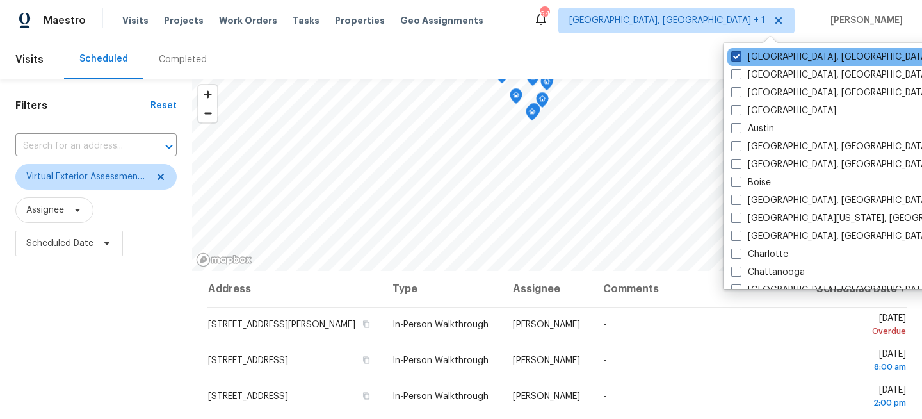
click at [751, 58] on label "[GEOGRAPHIC_DATA], [GEOGRAPHIC_DATA]" at bounding box center [830, 57] width 199 height 13
click at [740, 58] on input "[GEOGRAPHIC_DATA], [GEOGRAPHIC_DATA]" at bounding box center [735, 55] width 8 height 8
checkbox input "false"
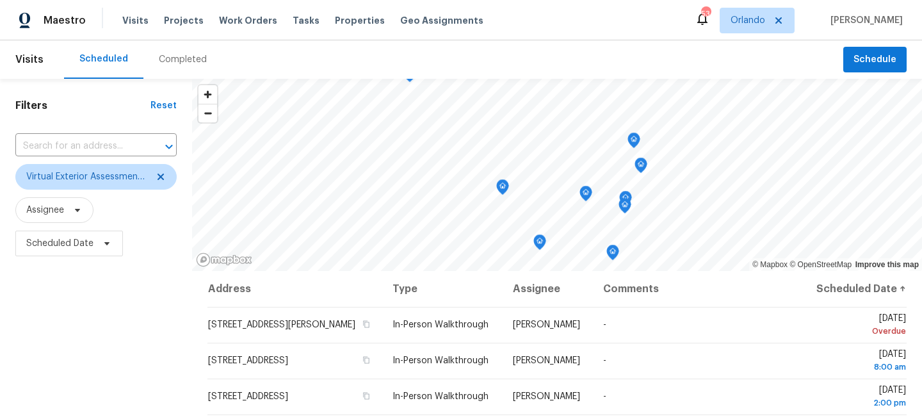
click at [75, 345] on div "Filters Reset ​ Virtual Exterior Assessment + 2 Assignee Scheduled Date" at bounding box center [96, 342] width 192 height 527
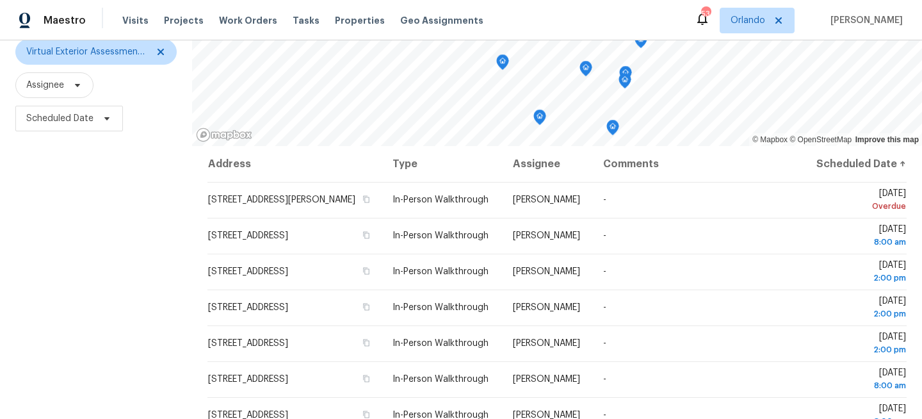
scroll to position [187, 0]
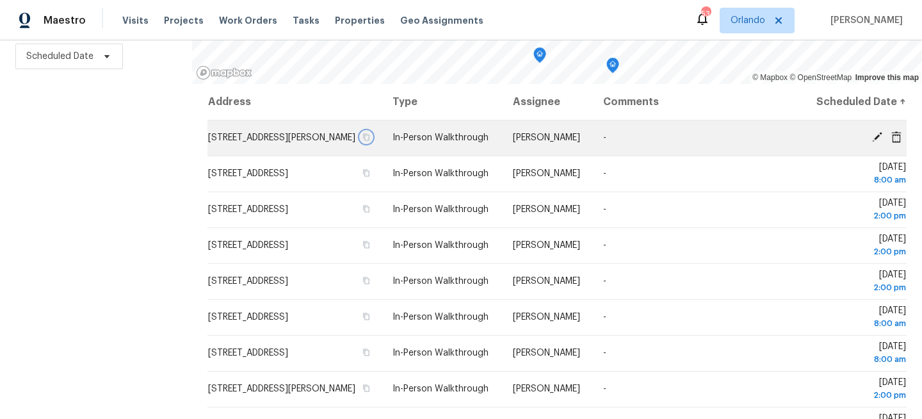
click at [370, 141] on icon "button" at bounding box center [367, 137] width 6 height 7
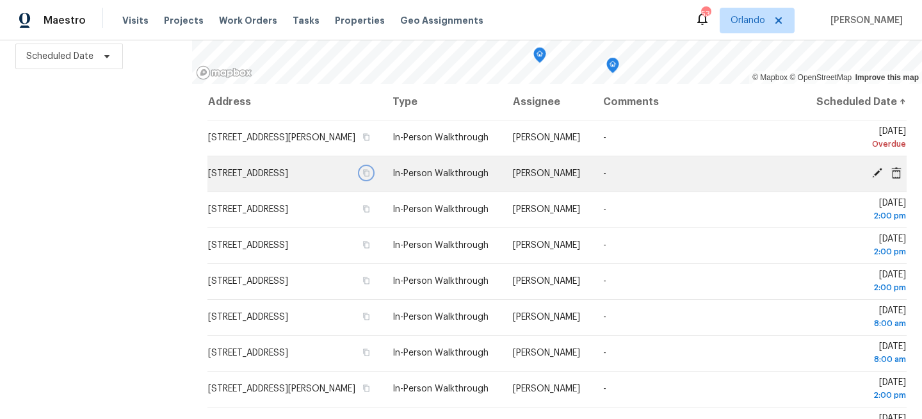
click at [370, 177] on icon "button" at bounding box center [366, 173] width 8 height 8
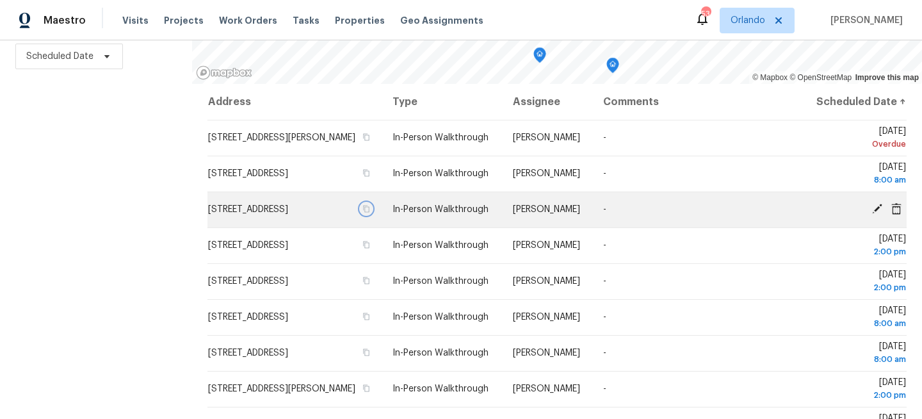
click at [370, 213] on icon "button" at bounding box center [366, 209] width 8 height 8
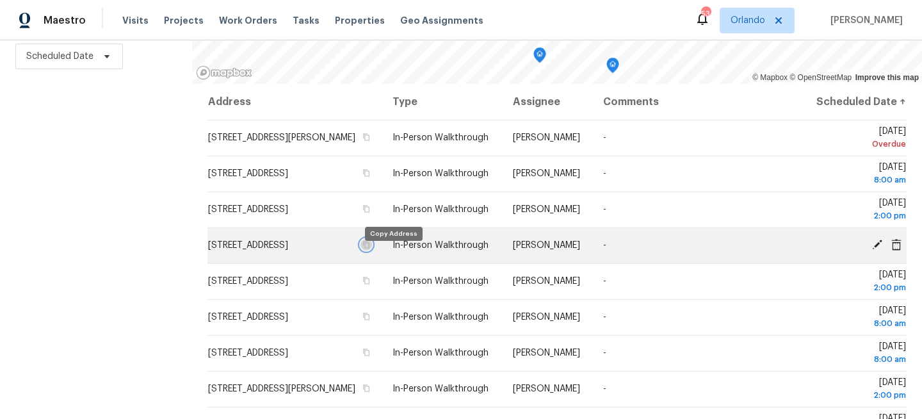
click at [370, 248] on icon "button" at bounding box center [366, 245] width 8 height 8
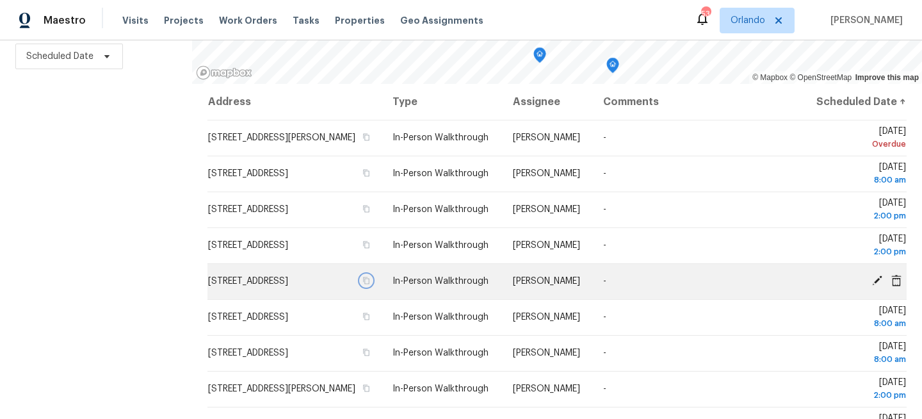
click at [370, 284] on icon "button" at bounding box center [367, 280] width 6 height 7
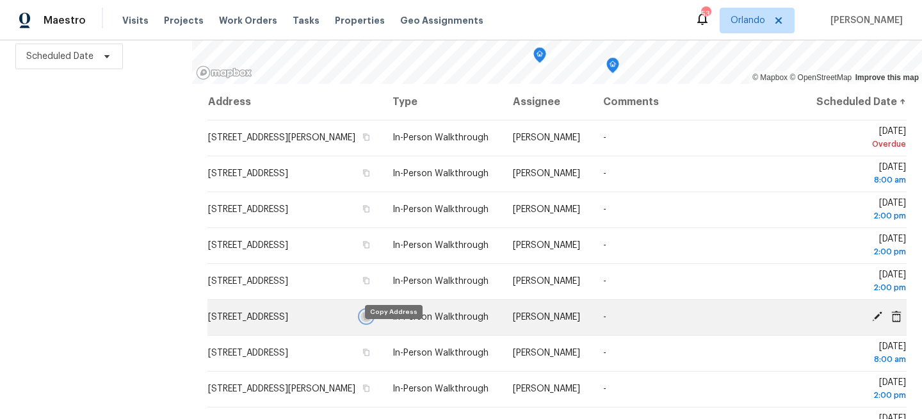
click at [370, 320] on icon "button" at bounding box center [366, 316] width 8 height 8
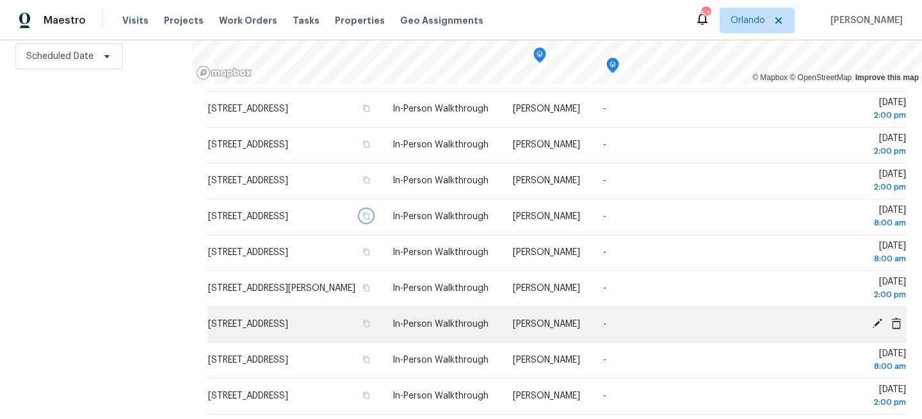
scroll to position [133, 0]
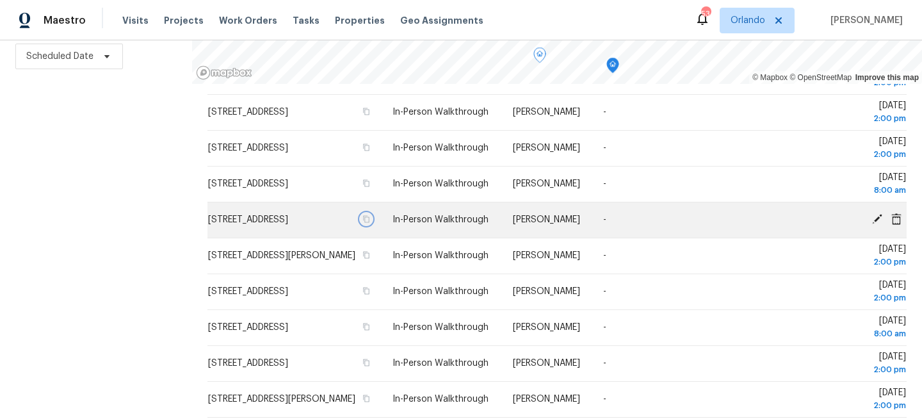
click at [370, 223] on icon "button" at bounding box center [366, 219] width 8 height 8
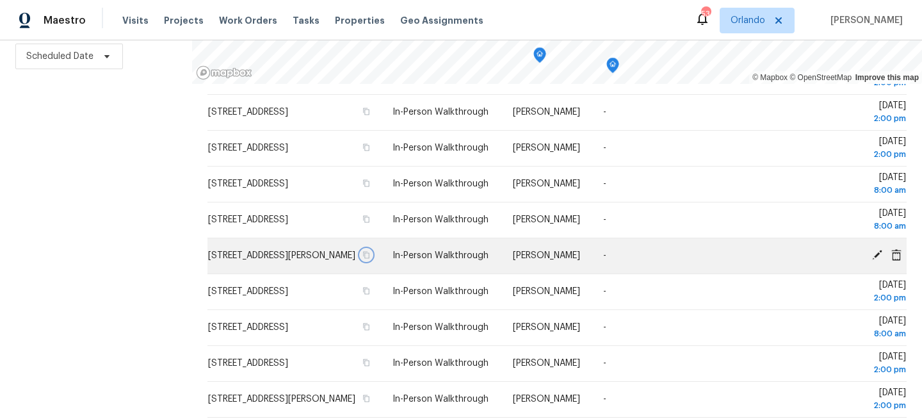
click at [370, 259] on icon "button" at bounding box center [366, 255] width 8 height 8
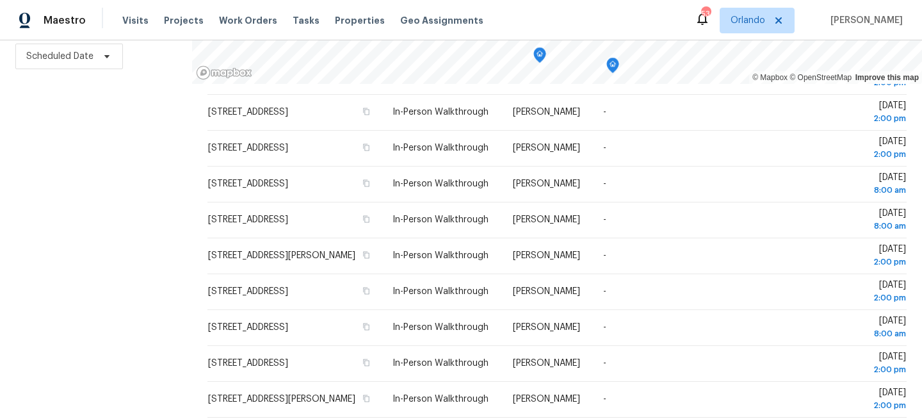
click at [132, 248] on div "Filters Reset ​ Virtual Exterior Assessment + 2 Assignee Scheduled Date" at bounding box center [96, 155] width 192 height 527
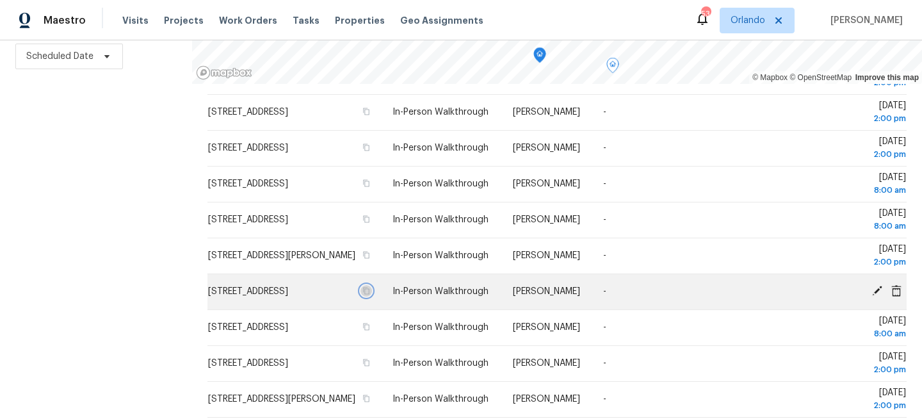
click at [370, 295] on icon "button" at bounding box center [366, 291] width 8 height 8
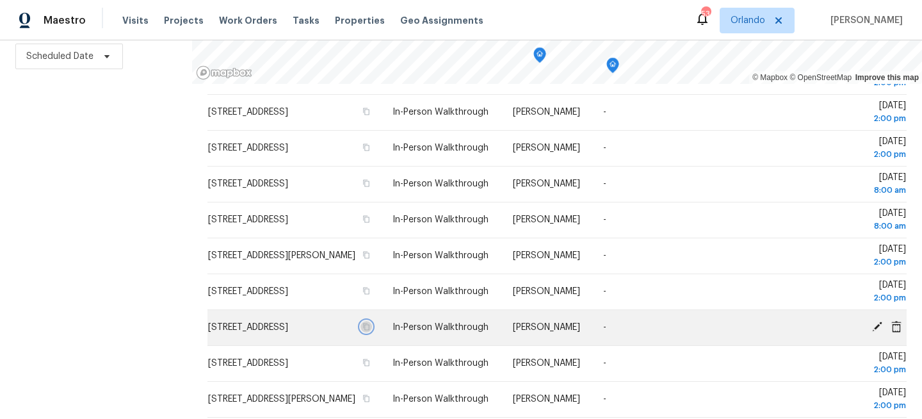
click at [370, 330] on icon "button" at bounding box center [367, 326] width 6 height 7
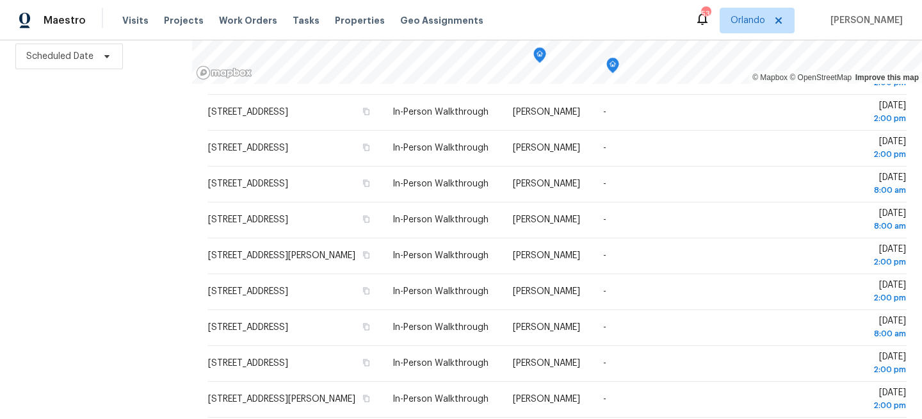
click at [85, 145] on div "Filters Reset ​ Virtual Exterior Assessment + 2 Assignee Scheduled Date" at bounding box center [96, 155] width 192 height 527
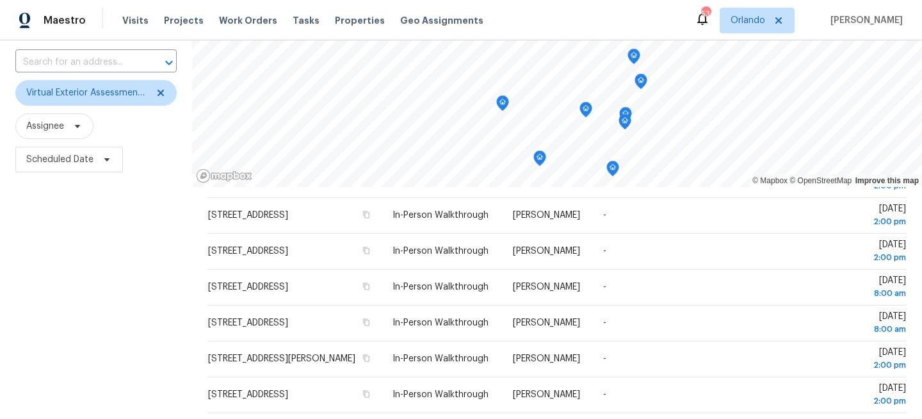
scroll to position [0, 0]
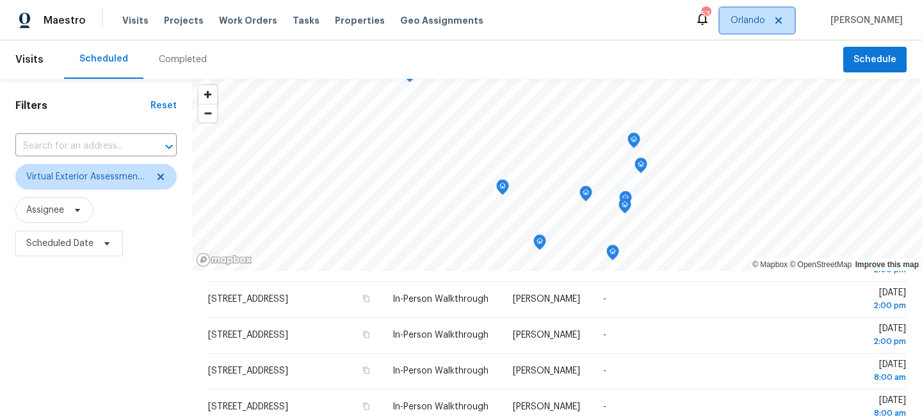
click at [765, 20] on span "Orlando" at bounding box center [748, 20] width 35 height 13
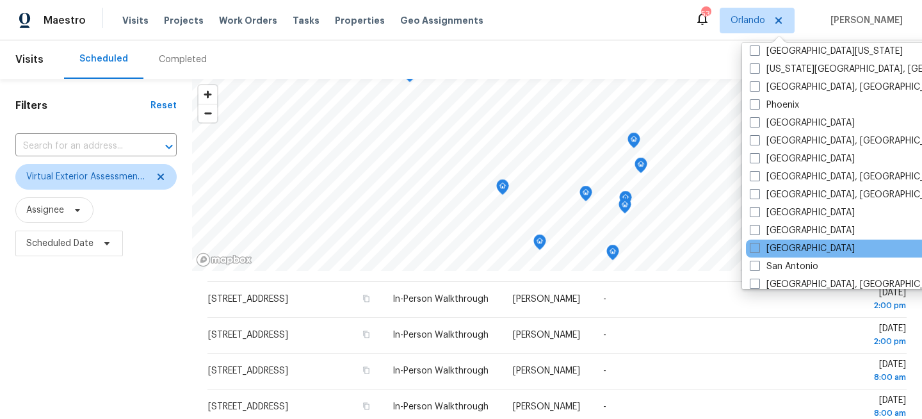
scroll to position [858, 0]
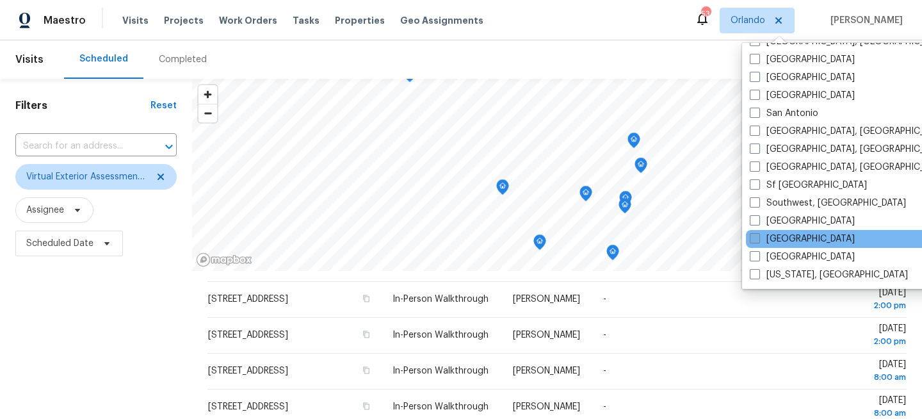
click at [759, 239] on span at bounding box center [755, 238] width 10 height 10
click at [758, 239] on input "[GEOGRAPHIC_DATA]" at bounding box center [754, 236] width 8 height 8
checkbox input "true"
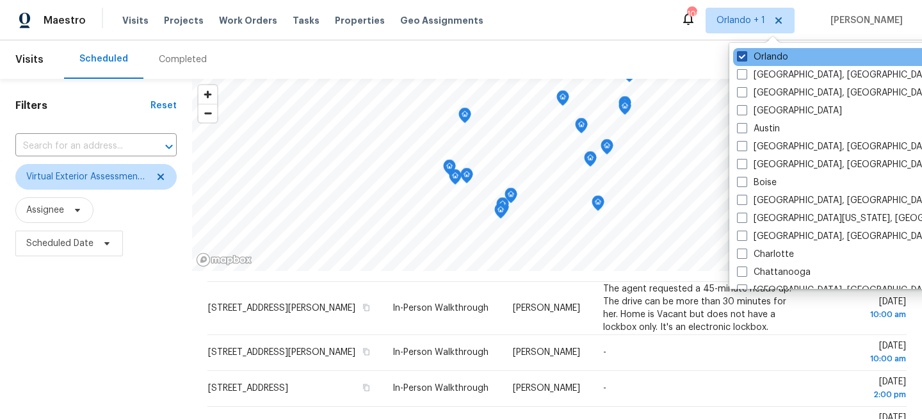
click at [768, 57] on label "Orlando" at bounding box center [762, 57] width 51 height 13
click at [745, 57] on input "Orlando" at bounding box center [741, 55] width 8 height 8
checkbox input "false"
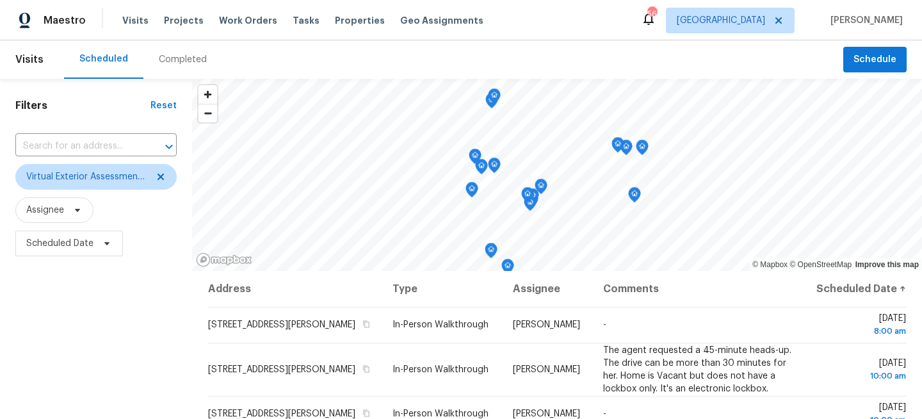
click at [110, 304] on div "Filters Reset ​ Virtual Exterior Assessment + 2 Assignee Scheduled Date" at bounding box center [96, 342] width 192 height 527
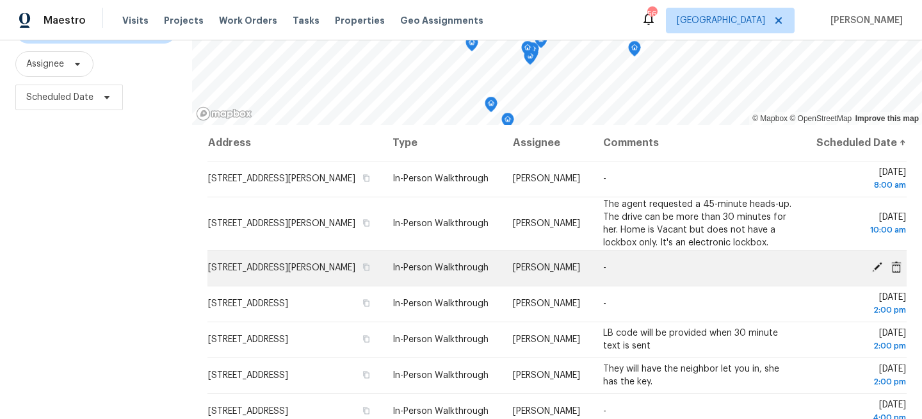
scroll to position [161, 0]
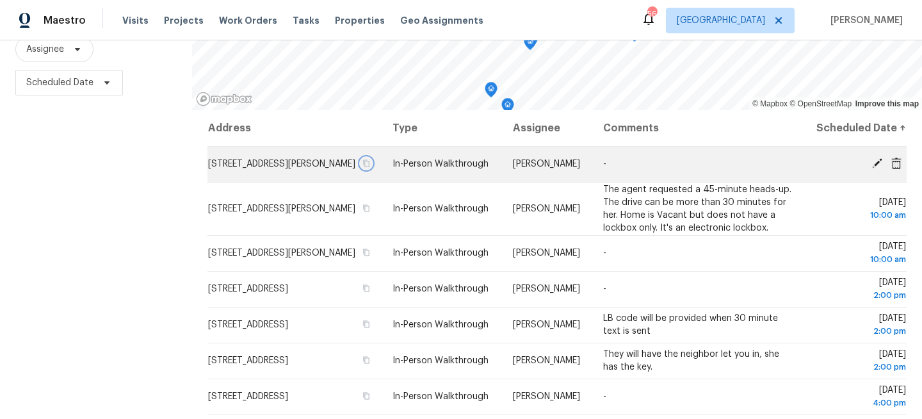
click at [370, 167] on icon "button" at bounding box center [366, 163] width 8 height 8
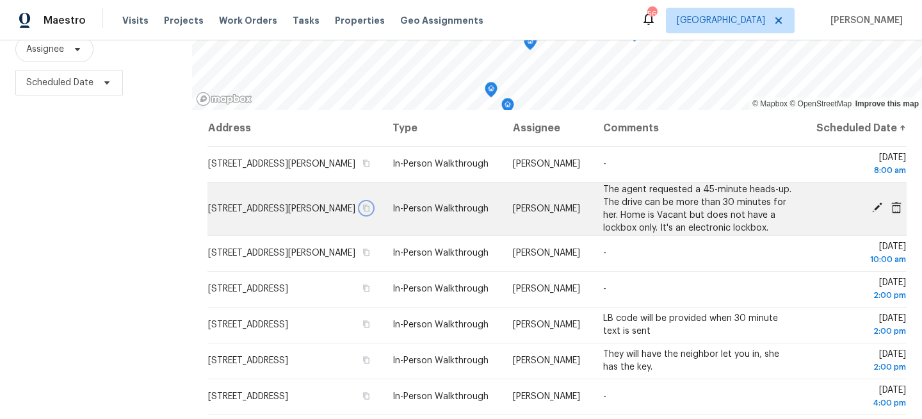
click at [370, 212] on icon "button" at bounding box center [366, 208] width 8 height 8
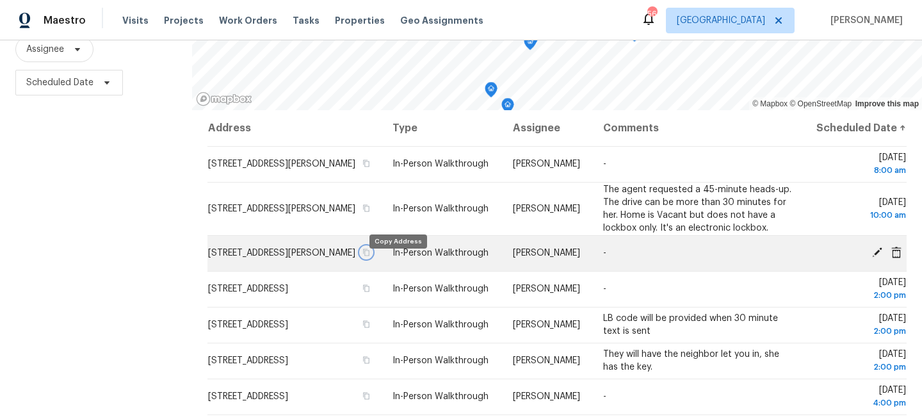
click at [370, 256] on icon "button" at bounding box center [367, 252] width 6 height 7
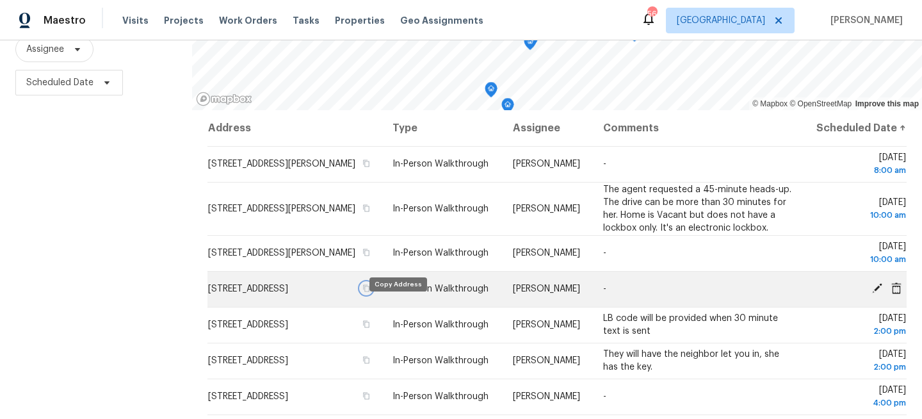
click at [370, 292] on icon "button" at bounding box center [367, 288] width 6 height 7
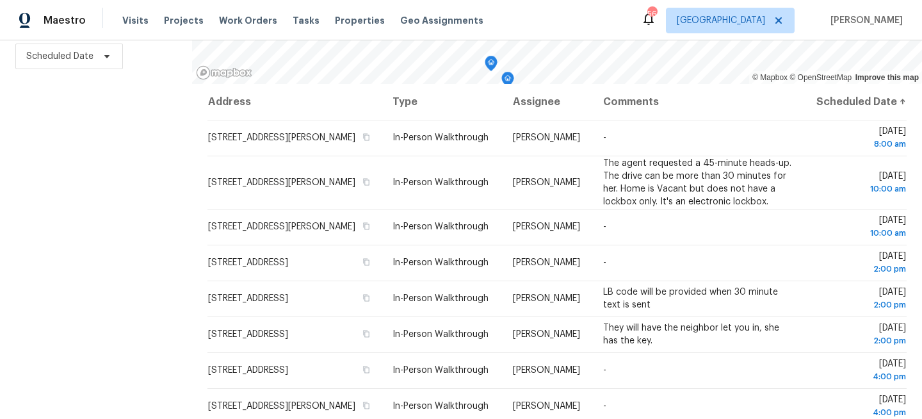
scroll to position [115, 0]
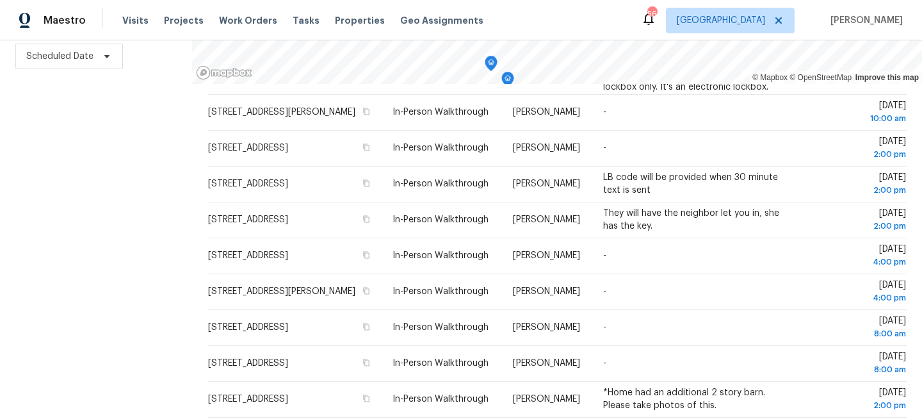
drag, startPoint x: 389, startPoint y: 337, endPoint x: 410, endPoint y: 429, distance: 94.5
click at [410, 418] on html "Maestro Visits Projects Work Orders Tasks Properties Geo Assignments 56 Tampa H…" at bounding box center [461, 209] width 922 height 419
click at [17, 214] on div "Filters Reset ​ Virtual Exterior Assessment + 2 Assignee Scheduled Date" at bounding box center [96, 155] width 192 height 527
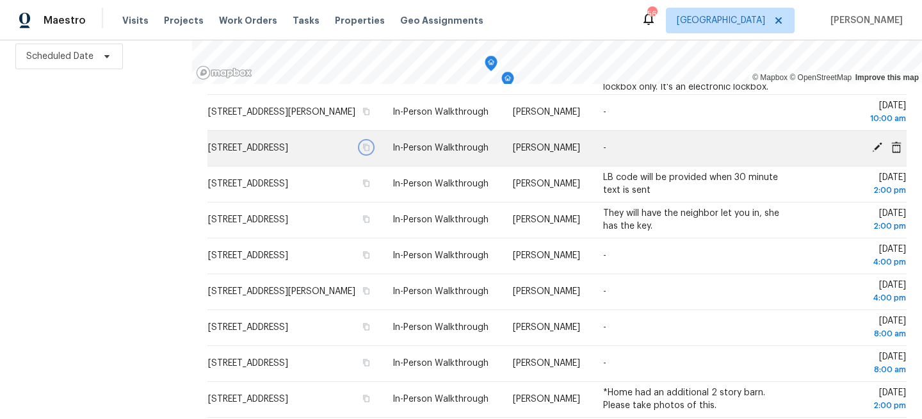
click at [370, 151] on icon "button" at bounding box center [366, 147] width 8 height 8
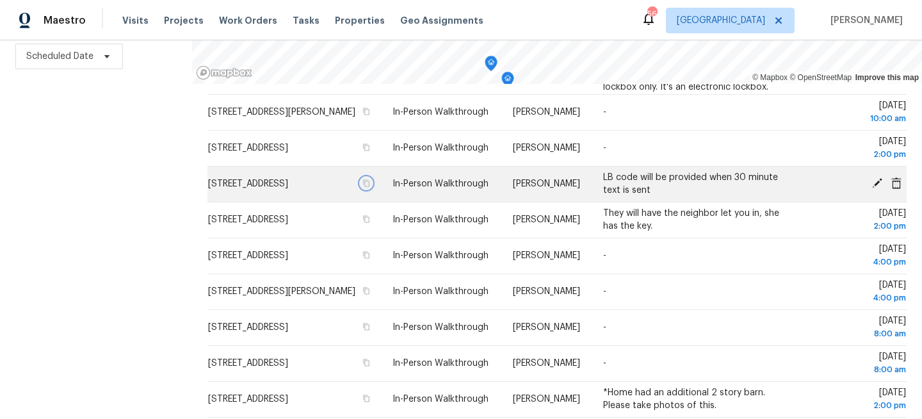
click at [370, 187] on icon "button" at bounding box center [367, 183] width 6 height 7
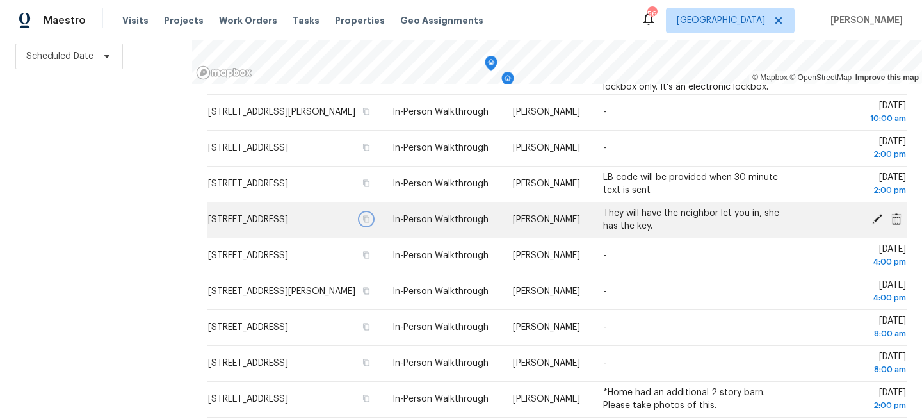
click at [370, 223] on icon "button" at bounding box center [367, 219] width 6 height 7
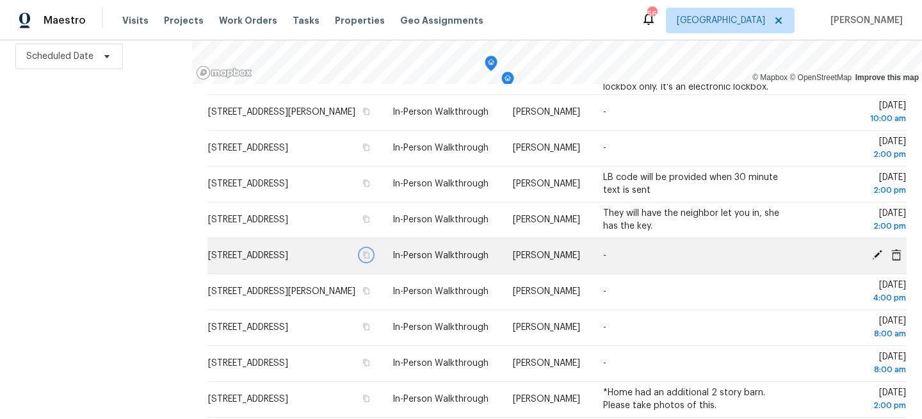
click at [370, 259] on icon "button" at bounding box center [366, 255] width 8 height 8
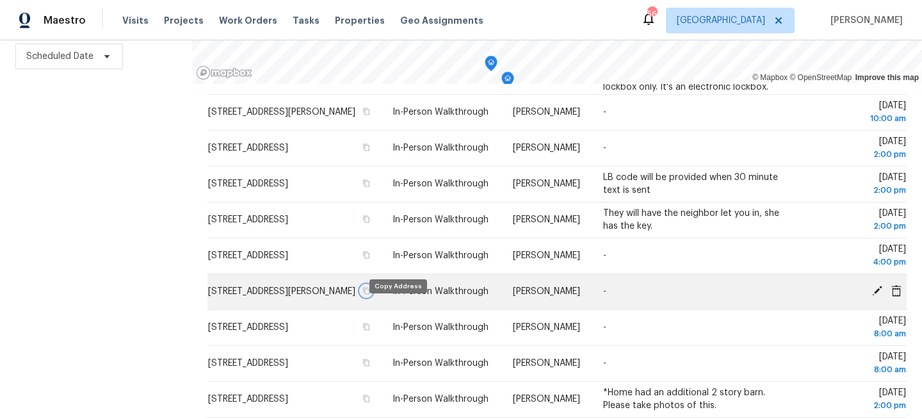
click at [370, 295] on icon "button" at bounding box center [366, 291] width 8 height 8
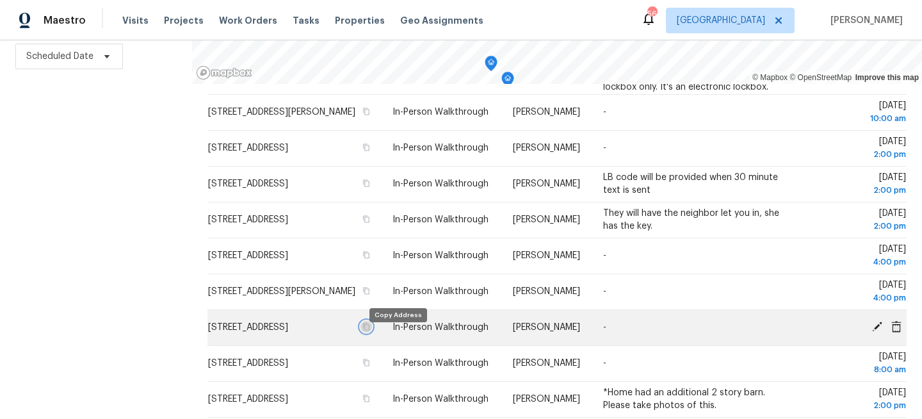
click at [370, 330] on icon "button" at bounding box center [366, 327] width 8 height 8
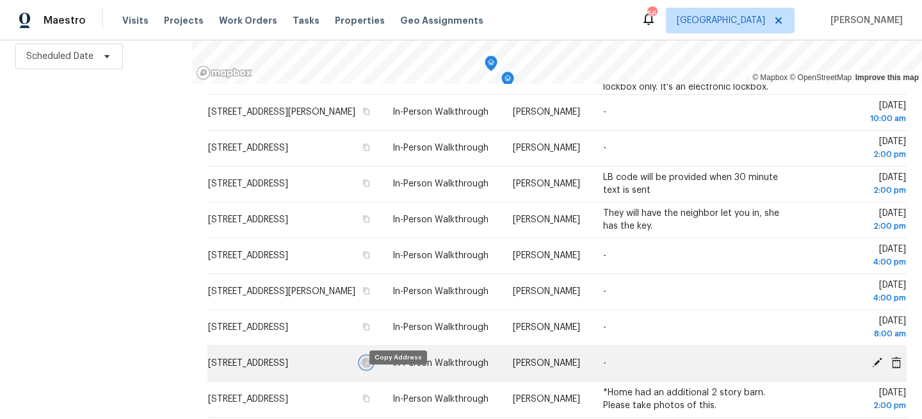
click at [370, 366] on icon "button" at bounding box center [367, 362] width 6 height 7
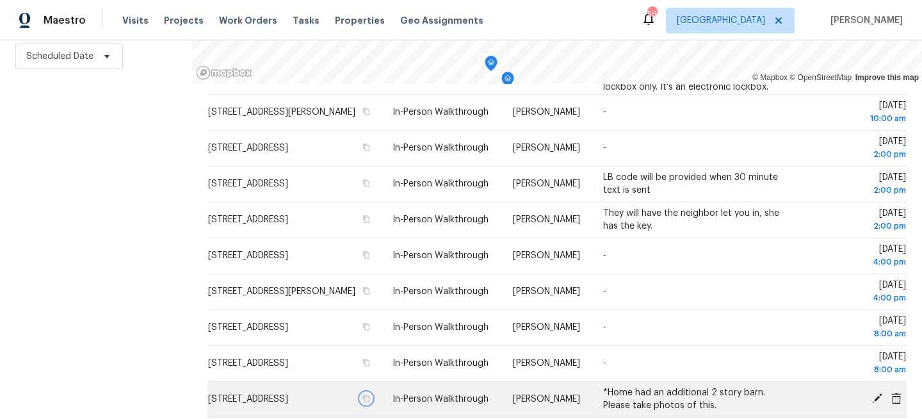
click at [370, 402] on icon "button" at bounding box center [367, 398] width 6 height 7
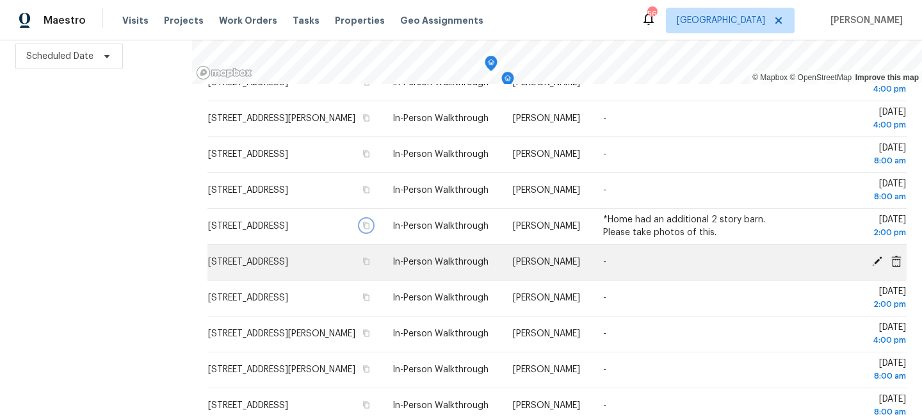
scroll to position [368, 0]
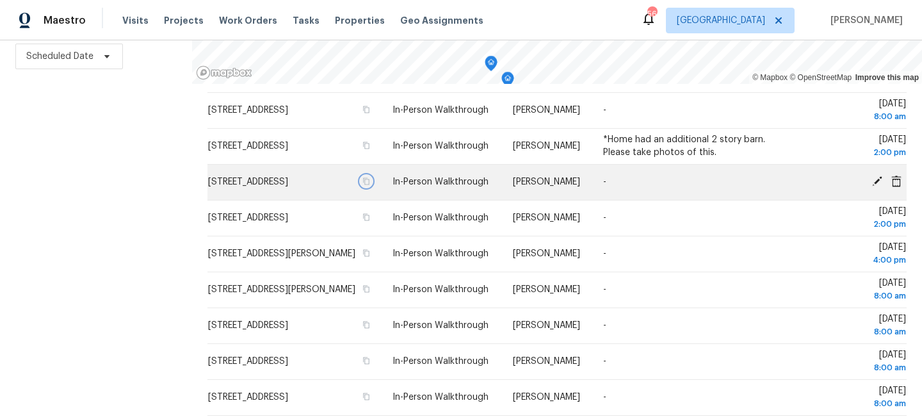
click at [370, 185] on icon "button" at bounding box center [367, 181] width 6 height 7
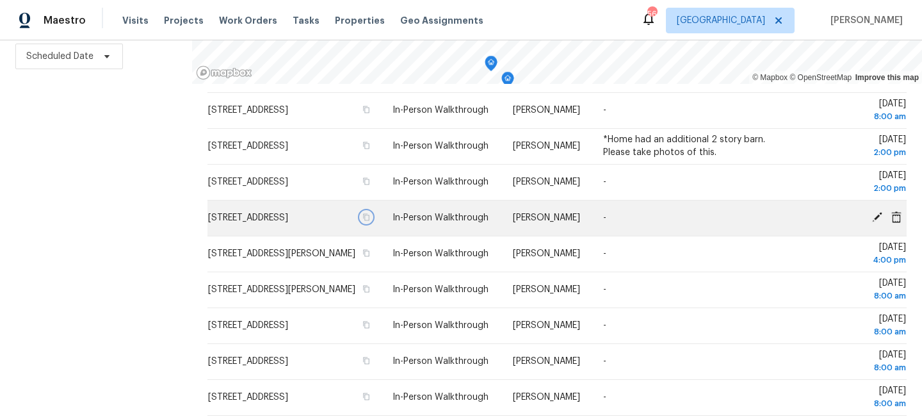
click at [370, 221] on icon "button" at bounding box center [367, 217] width 6 height 7
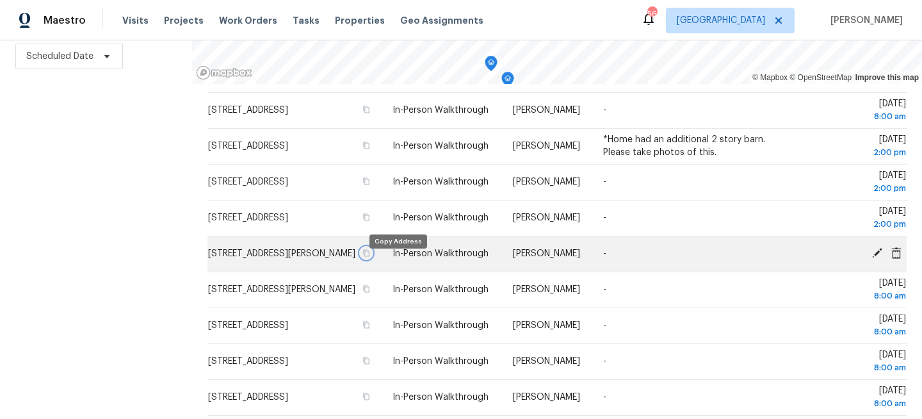
click at [370, 257] on icon "button" at bounding box center [366, 253] width 8 height 8
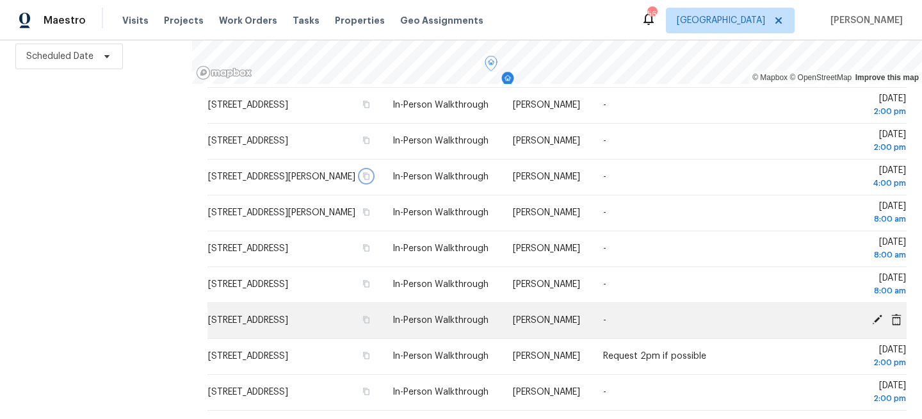
scroll to position [457, 0]
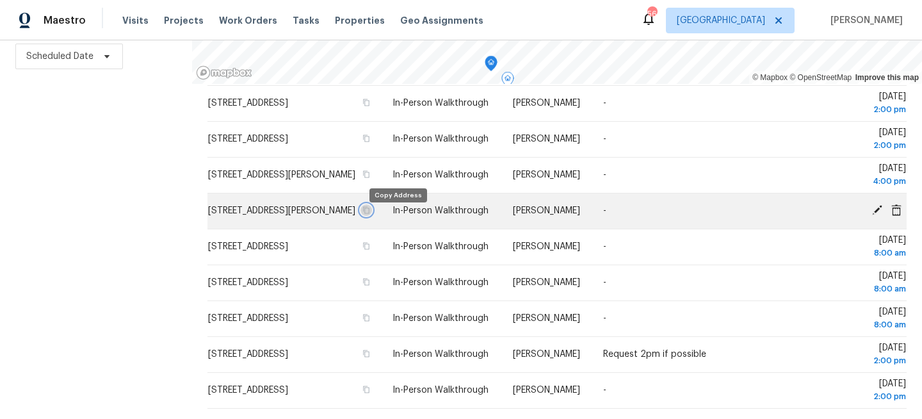
click at [370, 214] on icon "button" at bounding box center [366, 210] width 8 height 8
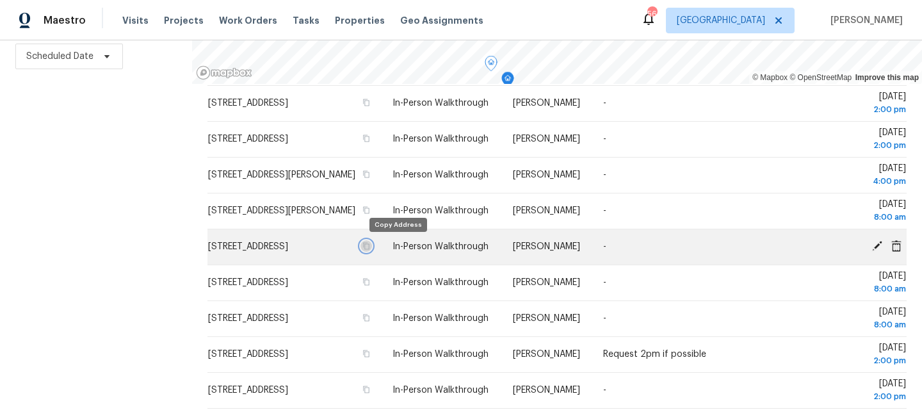
click at [370, 245] on icon "button" at bounding box center [367, 246] width 6 height 7
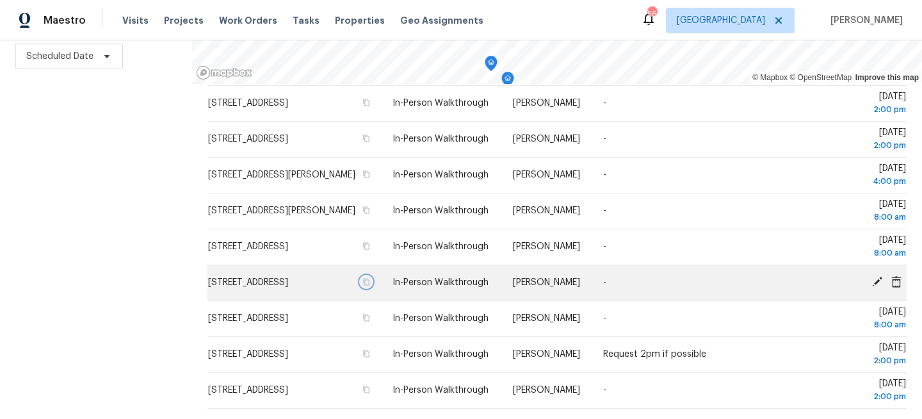
click at [370, 281] on icon "button" at bounding box center [367, 282] width 6 height 7
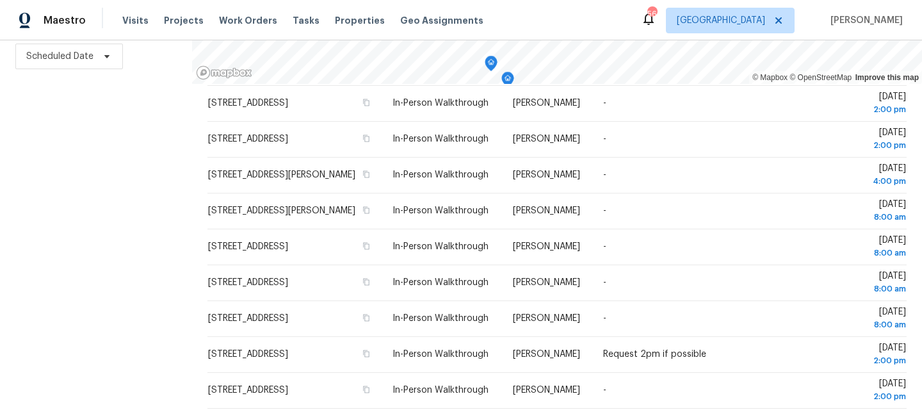
click at [25, 149] on div "Filters Reset ​ Virtual Exterior Assessment + 2 Assignee Scheduled Date" at bounding box center [96, 155] width 192 height 527
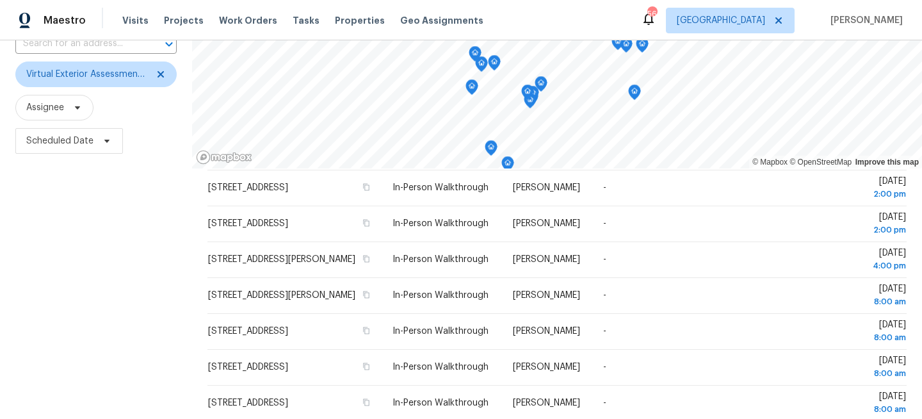
scroll to position [0, 0]
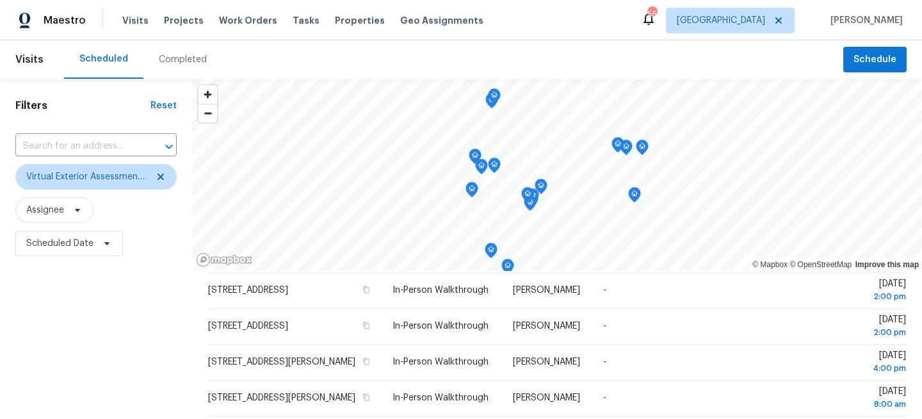
click at [289, 12] on div "Visits Projects Work Orders Tasks Properties Geo Assignments" at bounding box center [310, 21] width 377 height 26
click at [295, 20] on span "Tasks" at bounding box center [306, 20] width 27 height 9
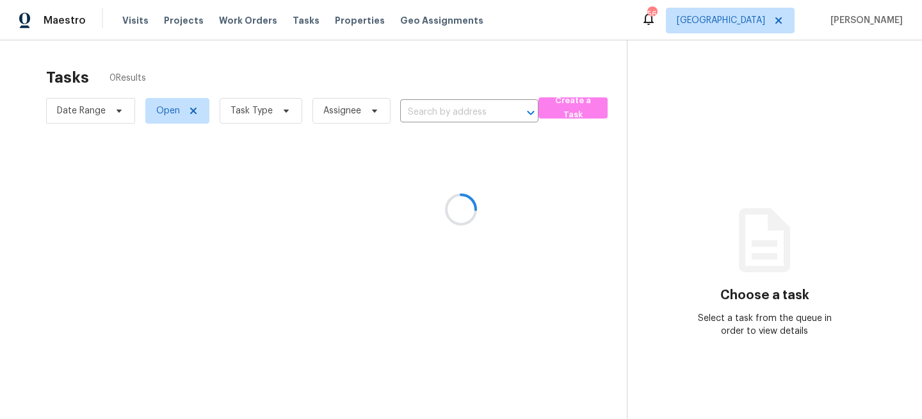
click at [256, 110] on div at bounding box center [461, 209] width 922 height 419
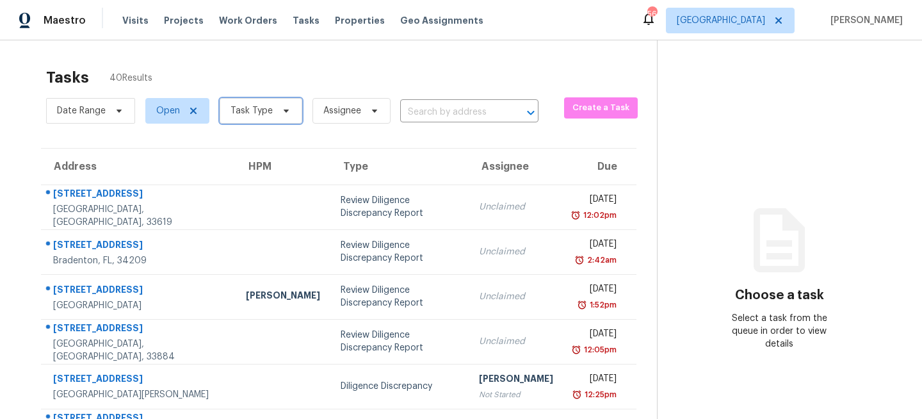
click at [282, 111] on icon at bounding box center [286, 111] width 10 height 10
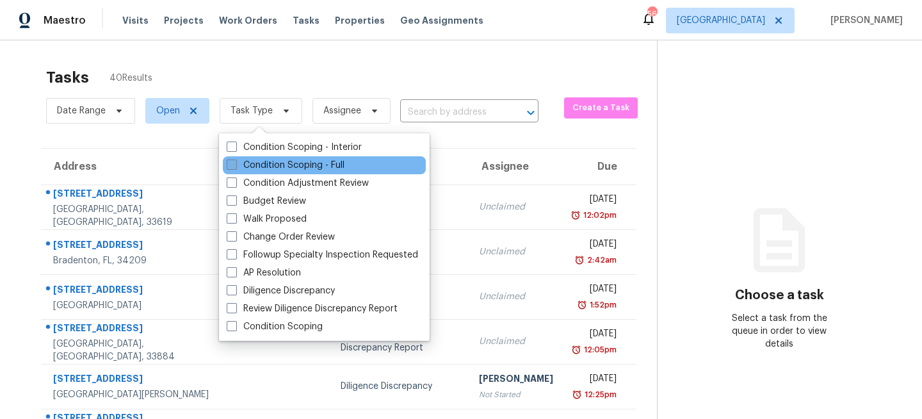
click at [286, 165] on label "Condition Scoping - Full" at bounding box center [286, 165] width 118 height 13
click at [235, 165] on input "Condition Scoping - Full" at bounding box center [231, 163] width 8 height 8
checkbox input "true"
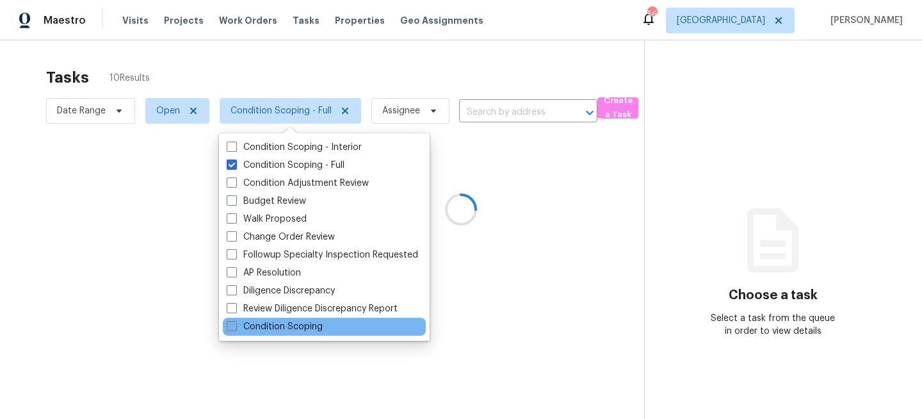
click at [255, 329] on label "Condition Scoping" at bounding box center [275, 326] width 96 height 13
click at [235, 329] on input "Condition Scoping" at bounding box center [231, 324] width 8 height 8
checkbox input "true"
